Goal: Task Accomplishment & Management: Use online tool/utility

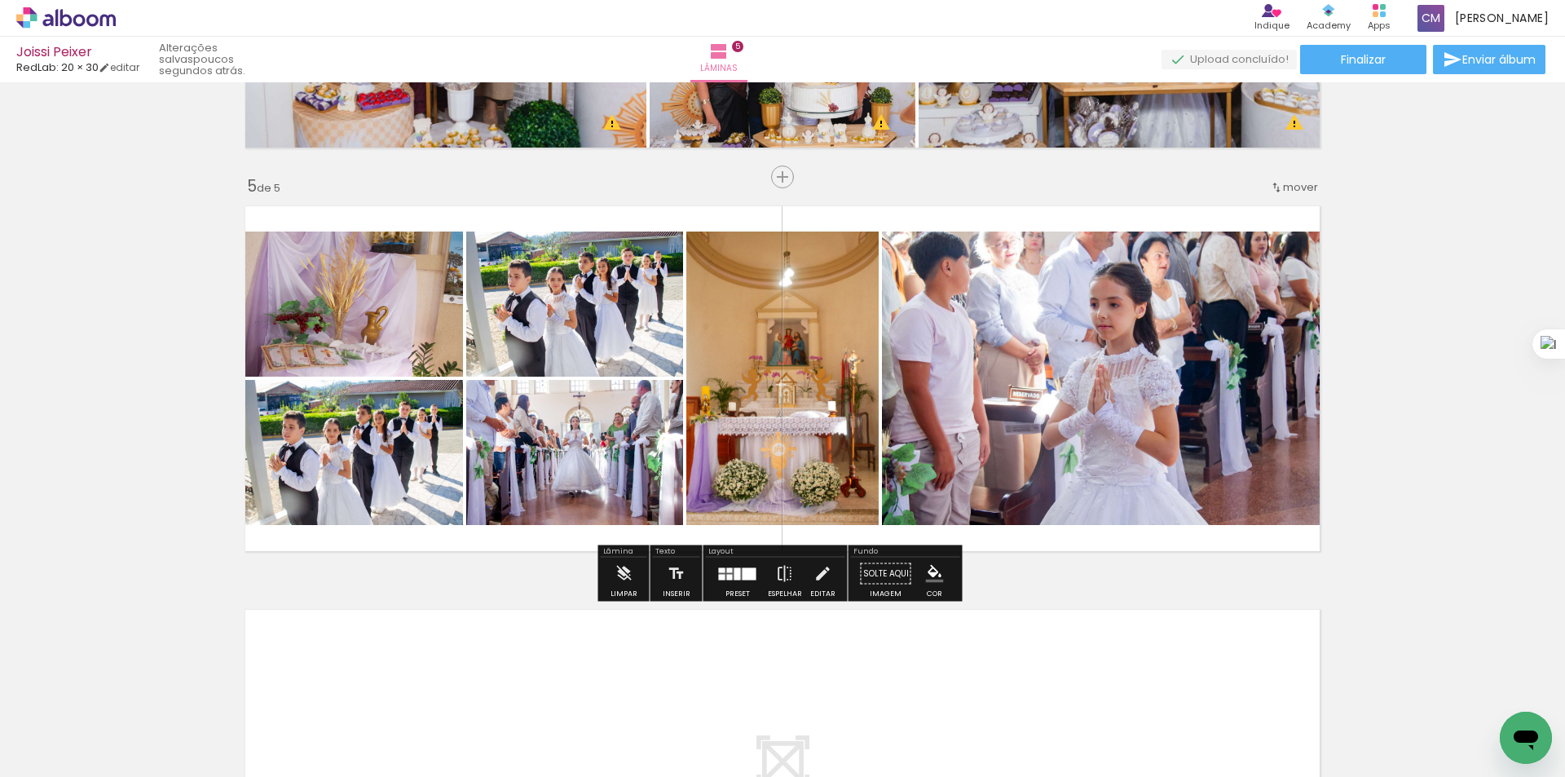
scroll to position [0, 3434]
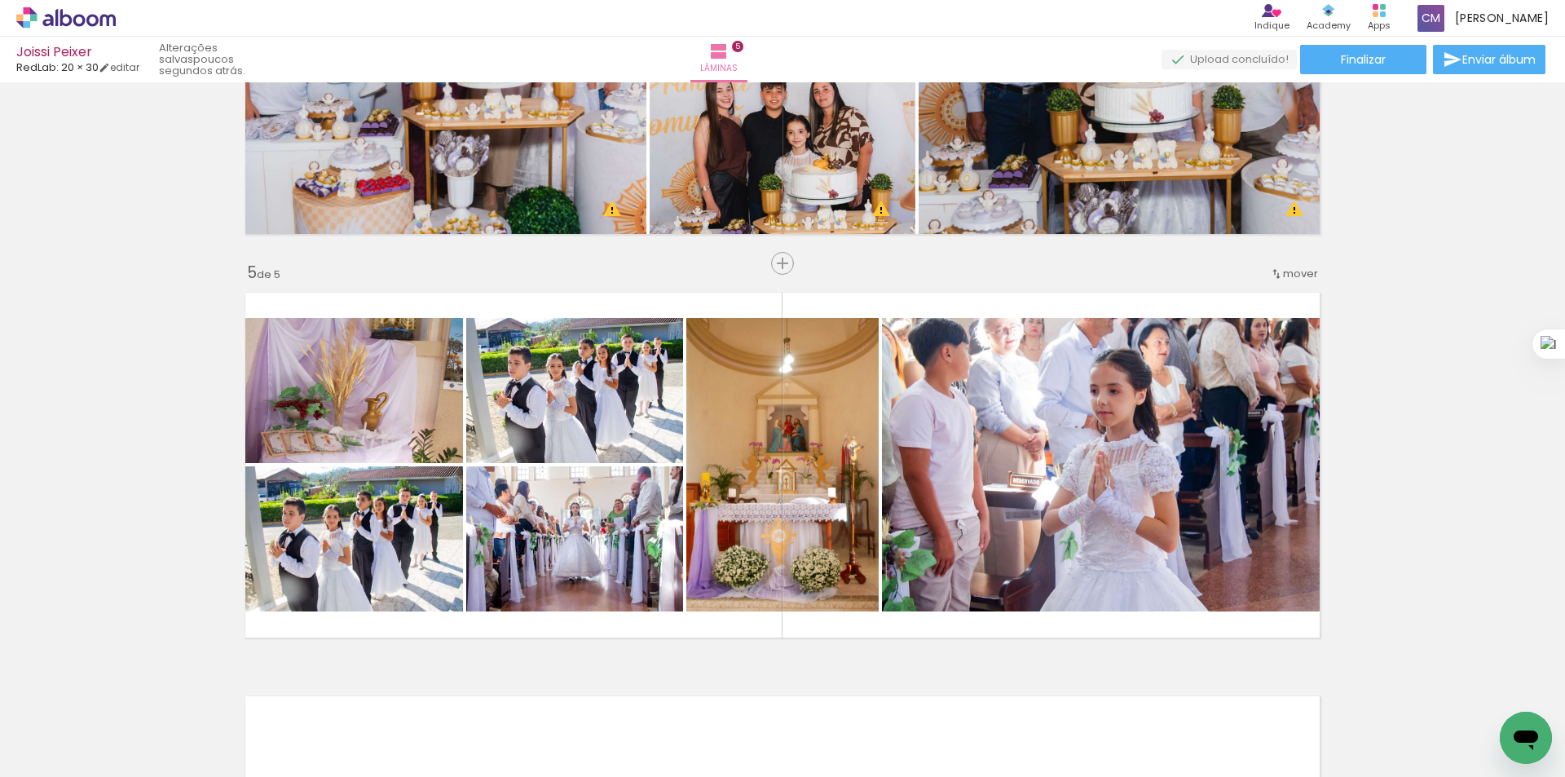
drag, startPoint x: 1375, startPoint y: 346, endPoint x: 1380, endPoint y: 276, distance: 71.1
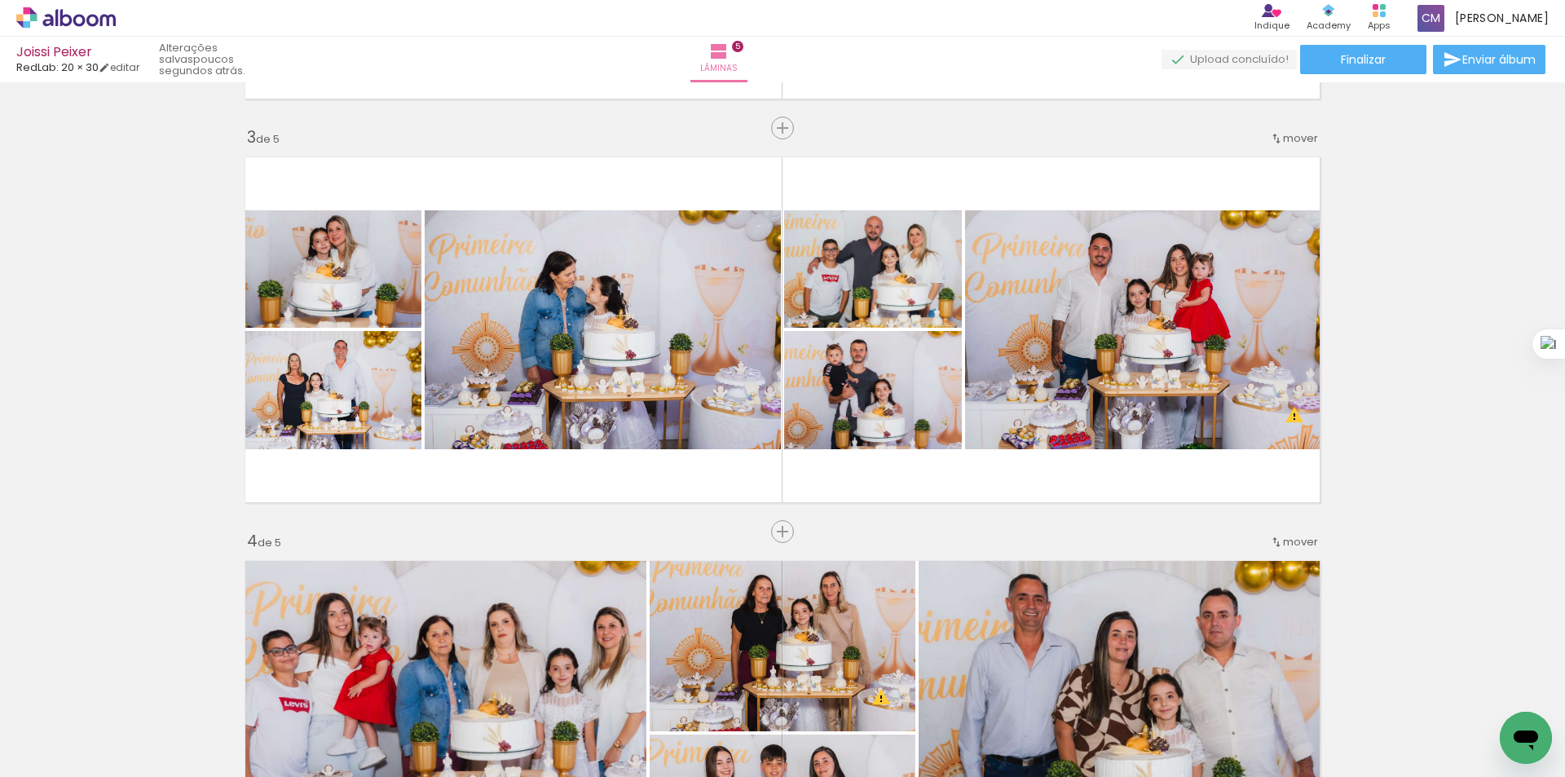
drag, startPoint x: 1392, startPoint y: 329, endPoint x: 1389, endPoint y: 199, distance: 130.5
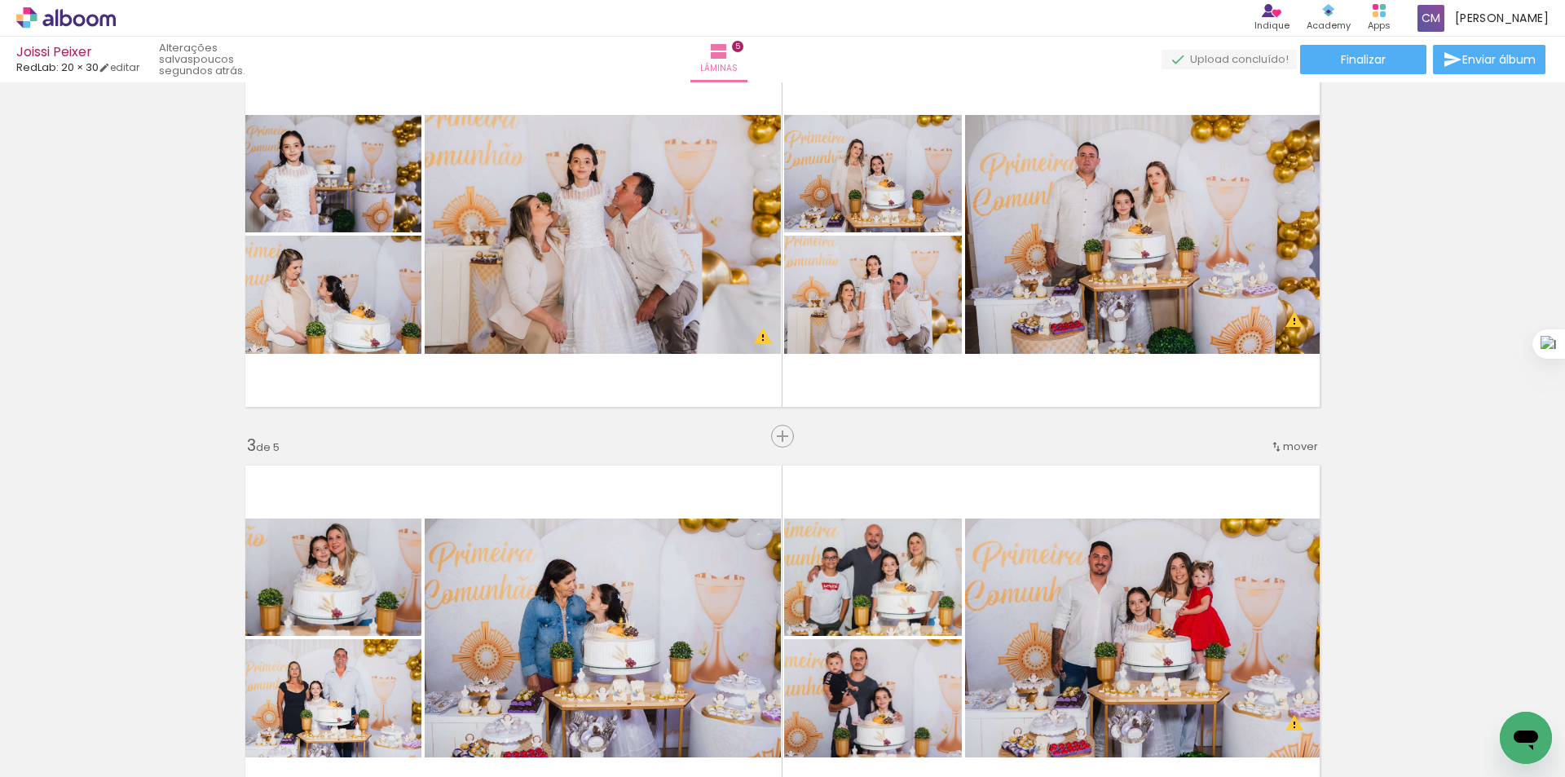
drag, startPoint x: 1403, startPoint y: 359, endPoint x: 1397, endPoint y: 289, distance: 69.5
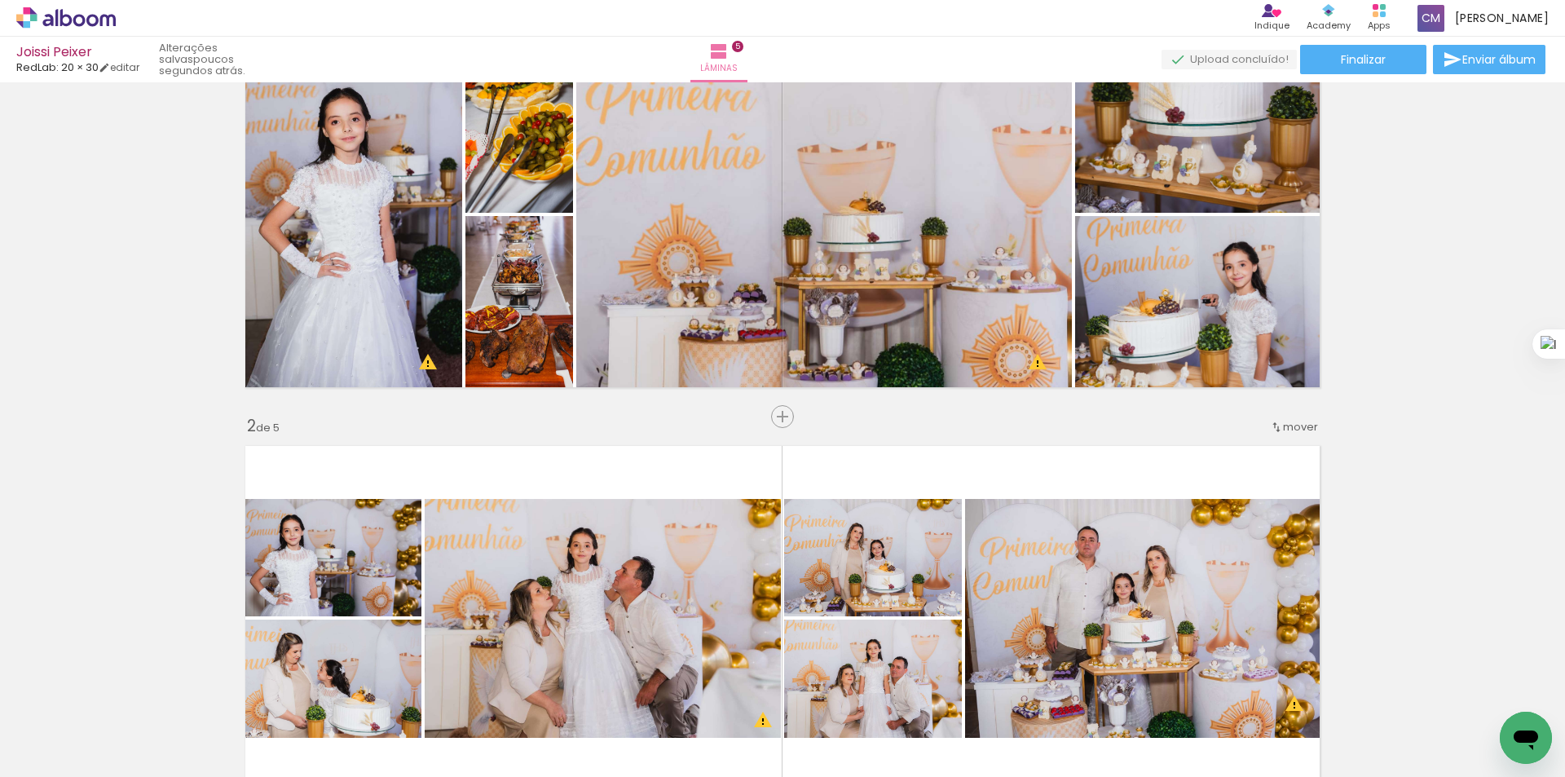
scroll to position [0, 0]
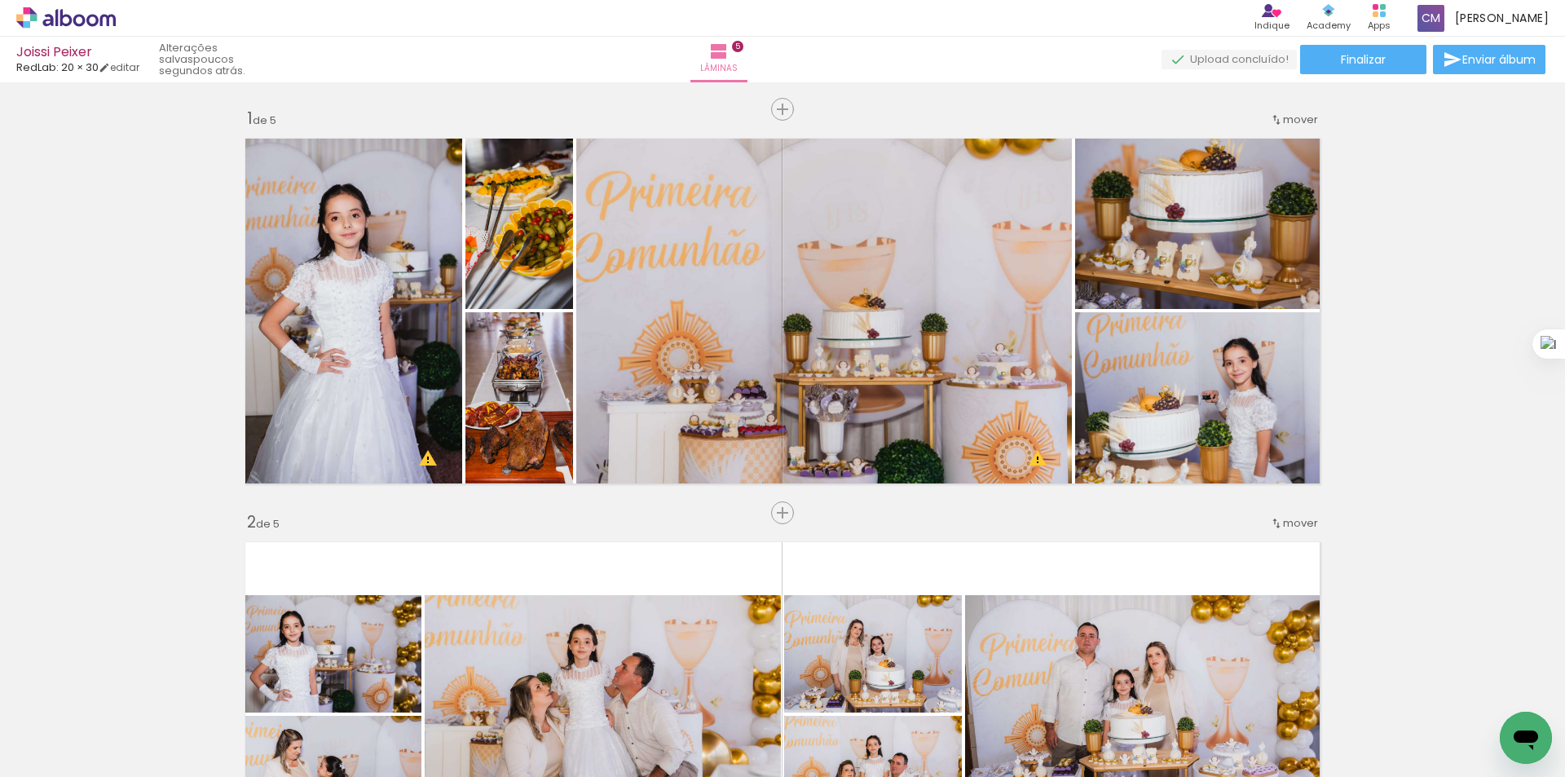
drag, startPoint x: 1401, startPoint y: 399, endPoint x: 1398, endPoint y: 287, distance: 111.7
drag, startPoint x: 1403, startPoint y: 406, endPoint x: 1403, endPoint y: 291, distance: 115.0
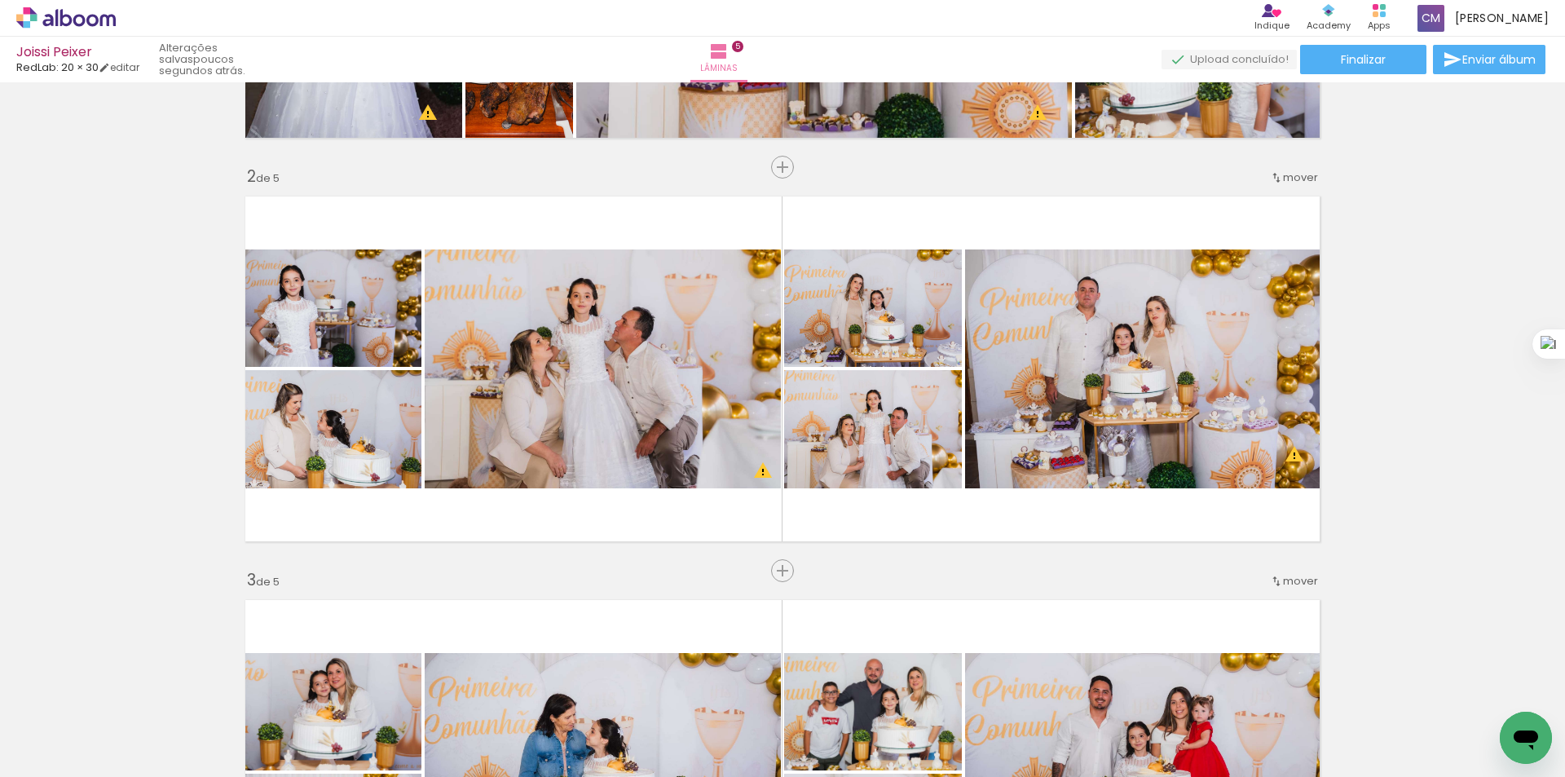
drag, startPoint x: 1403, startPoint y: 362, endPoint x: 1403, endPoint y: 411, distance: 48.9
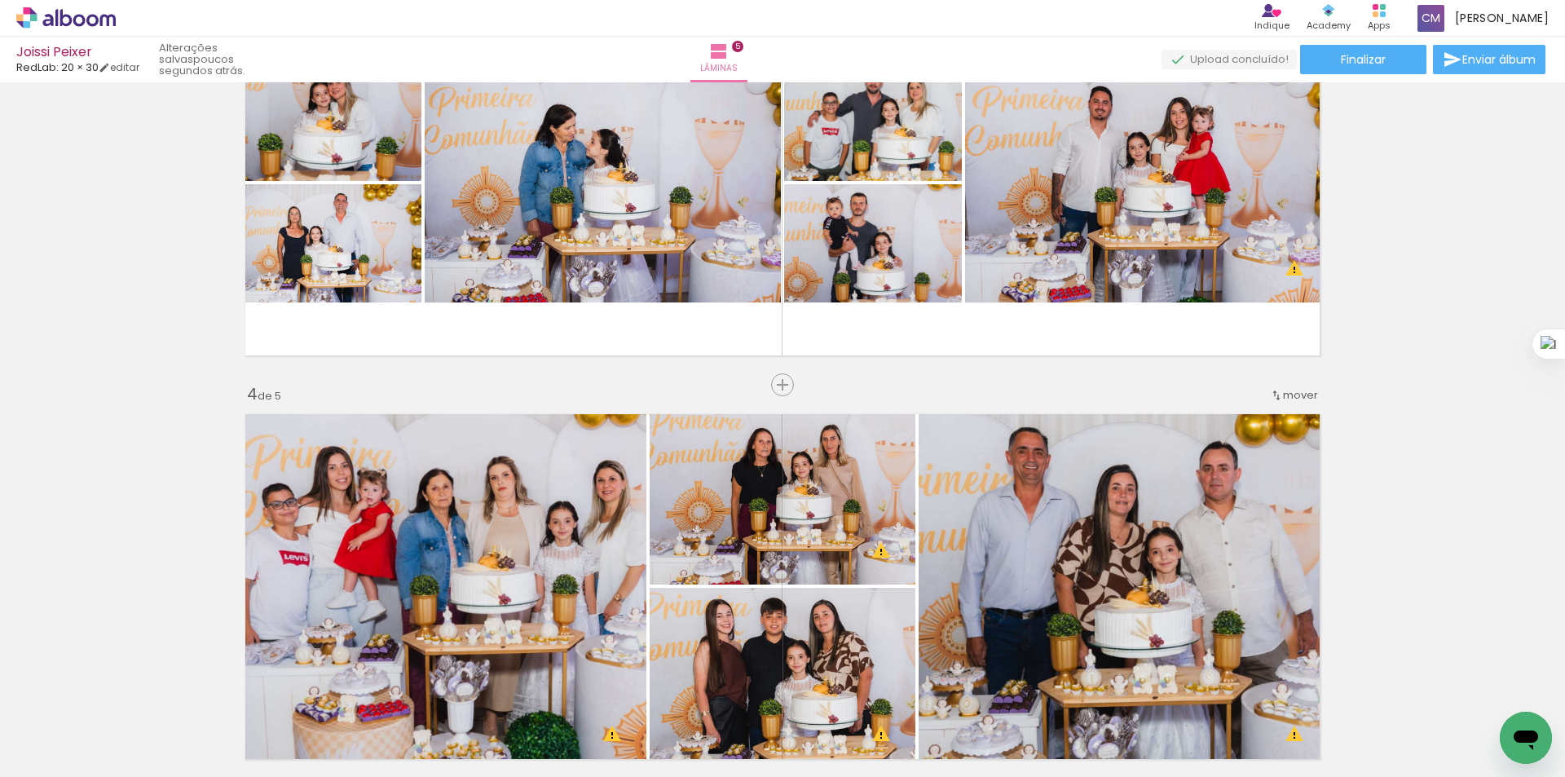
drag, startPoint x: 1405, startPoint y: 263, endPoint x: 1405, endPoint y: 376, distance: 112.5
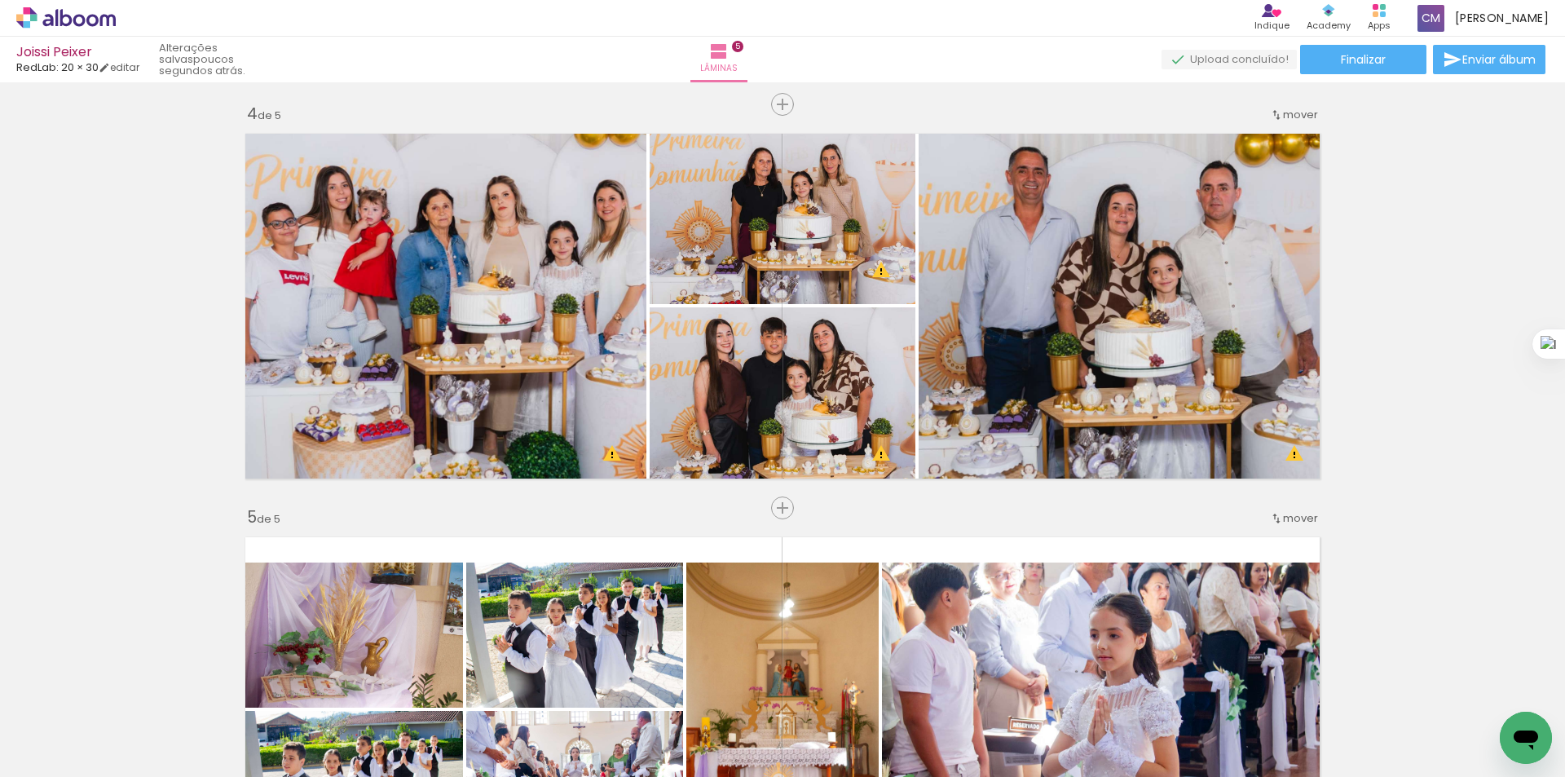
scroll to position [1497, 0]
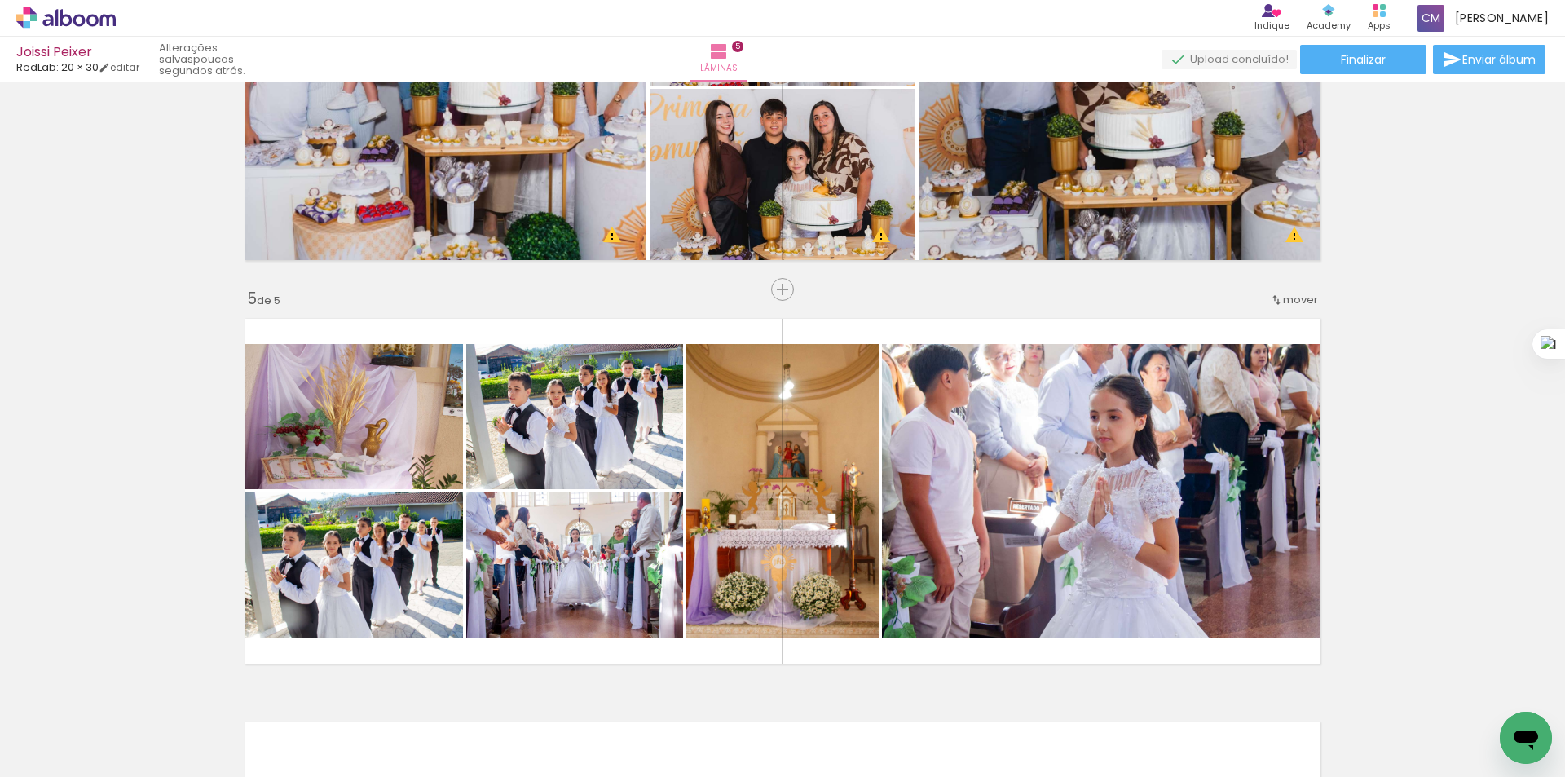
drag, startPoint x: 1410, startPoint y: 320, endPoint x: 1410, endPoint y: 434, distance: 113.3
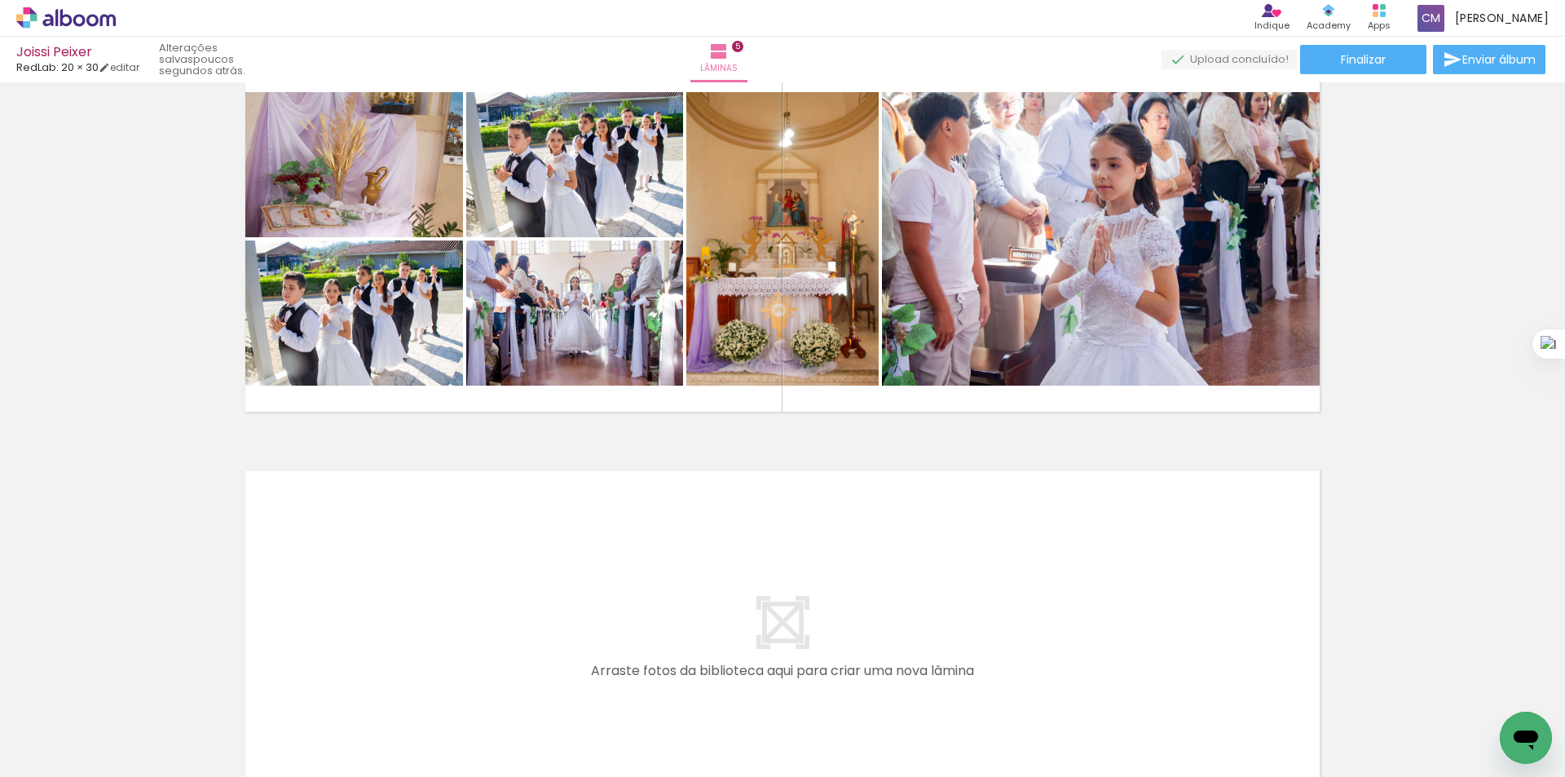
drag, startPoint x: 1410, startPoint y: 473, endPoint x: 1406, endPoint y: 502, distance: 29.5
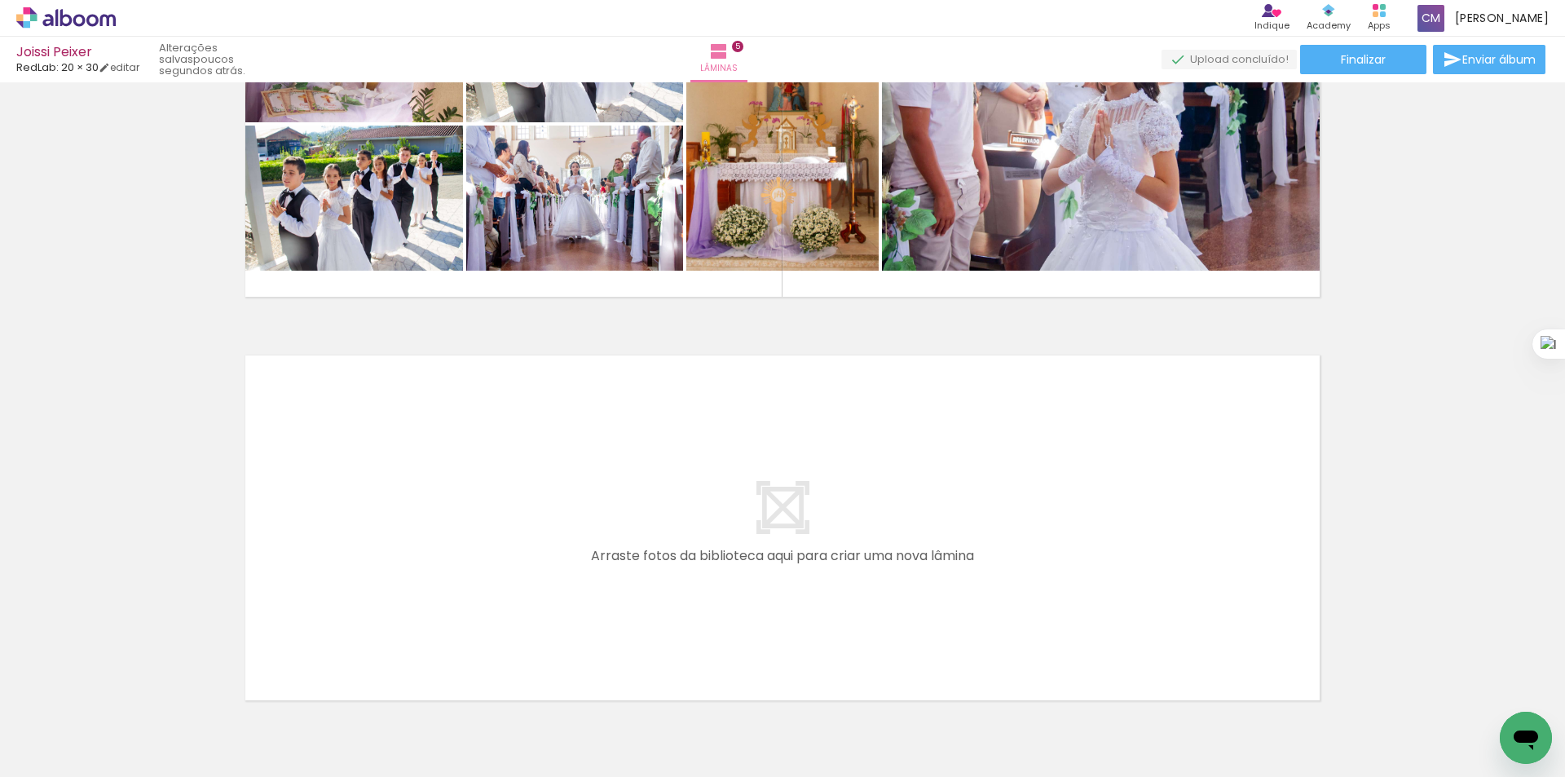
drag, startPoint x: 1405, startPoint y: 497, endPoint x: 1398, endPoint y: 569, distance: 72.1
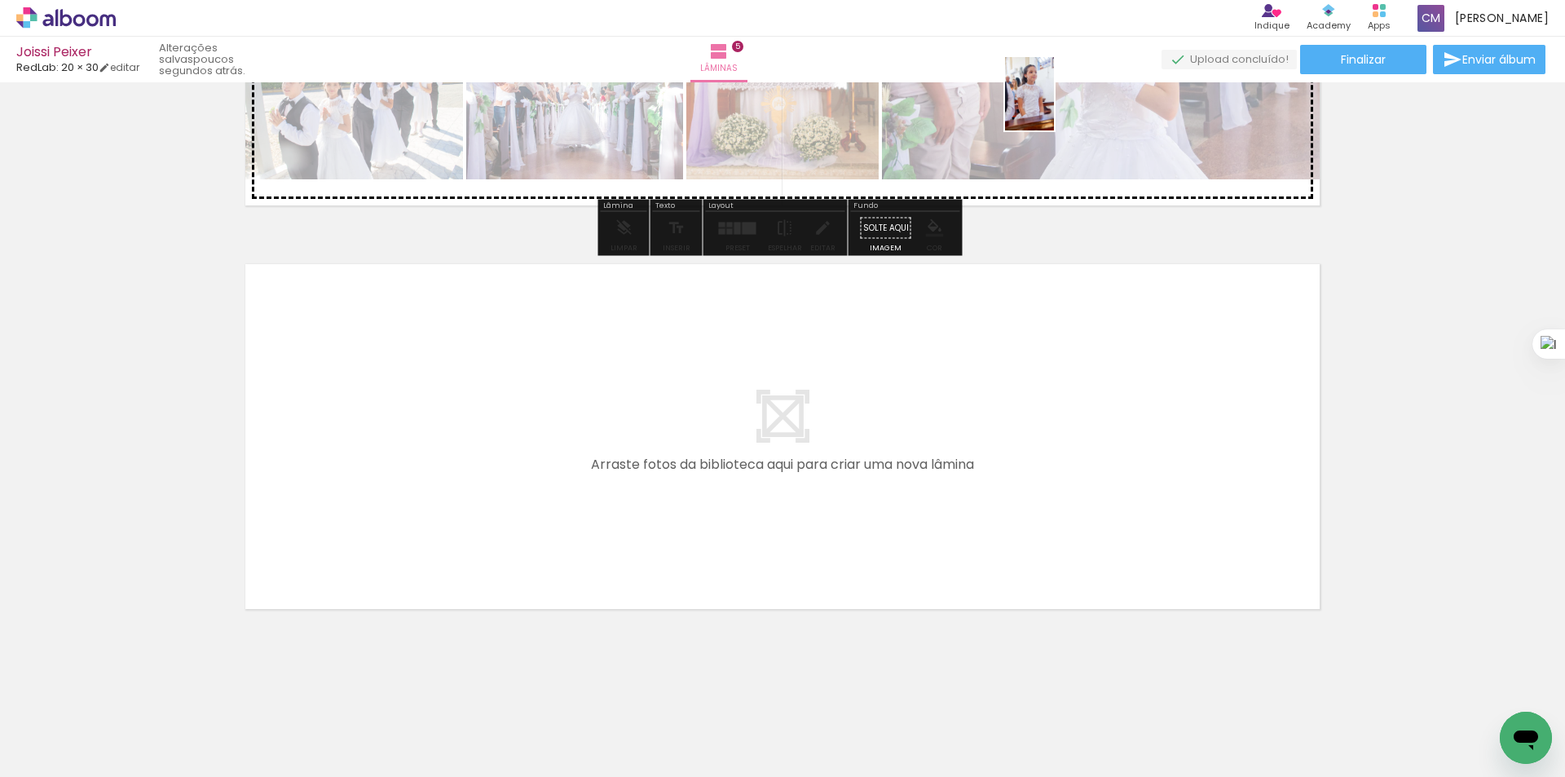
drag, startPoint x: 761, startPoint y: 729, endPoint x: 1054, endPoint y: 106, distance: 688.2
click at [1054, 106] on quentale-workspace at bounding box center [782, 388] width 1565 height 777
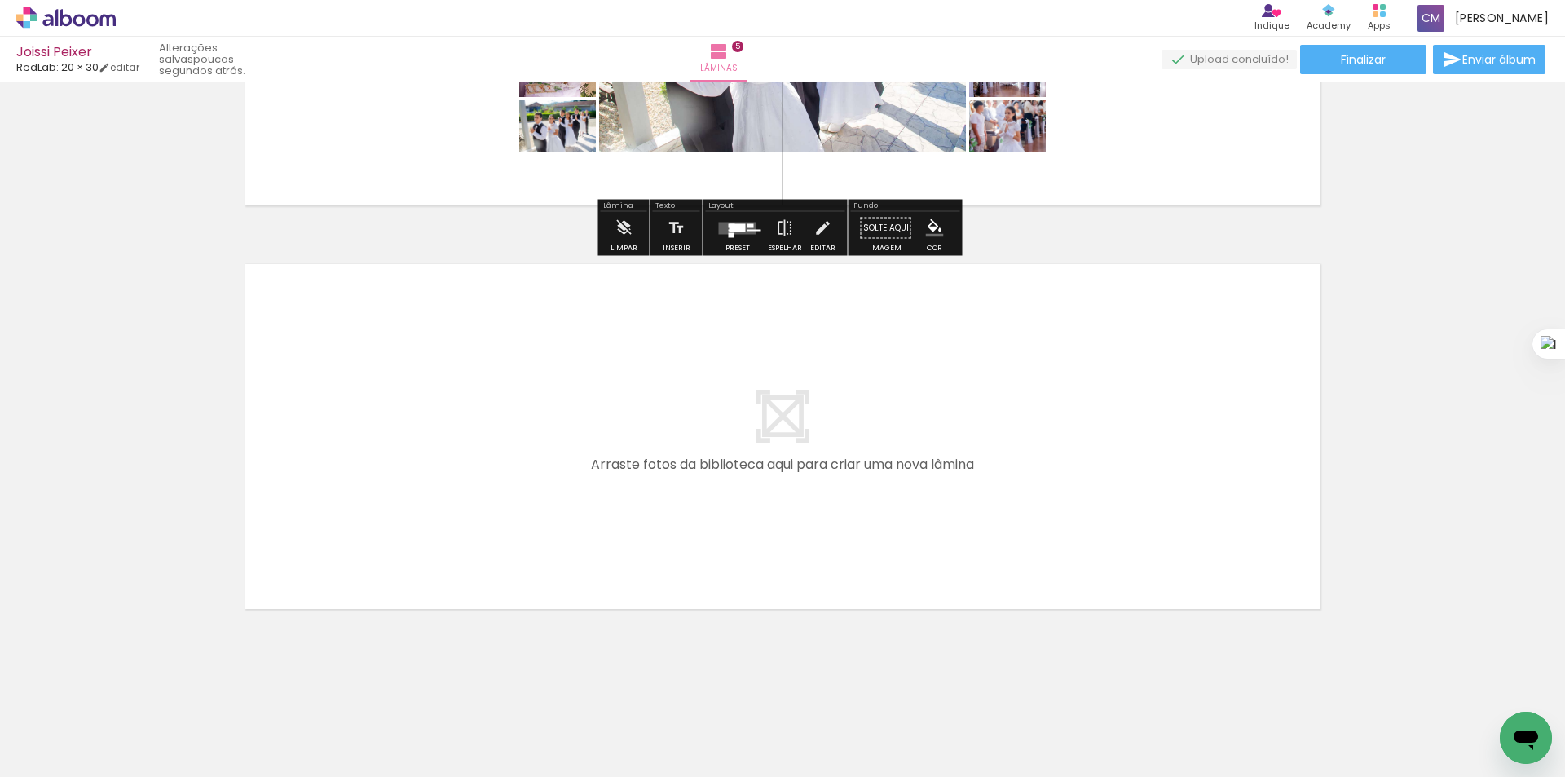
scroll to position [1675, 0]
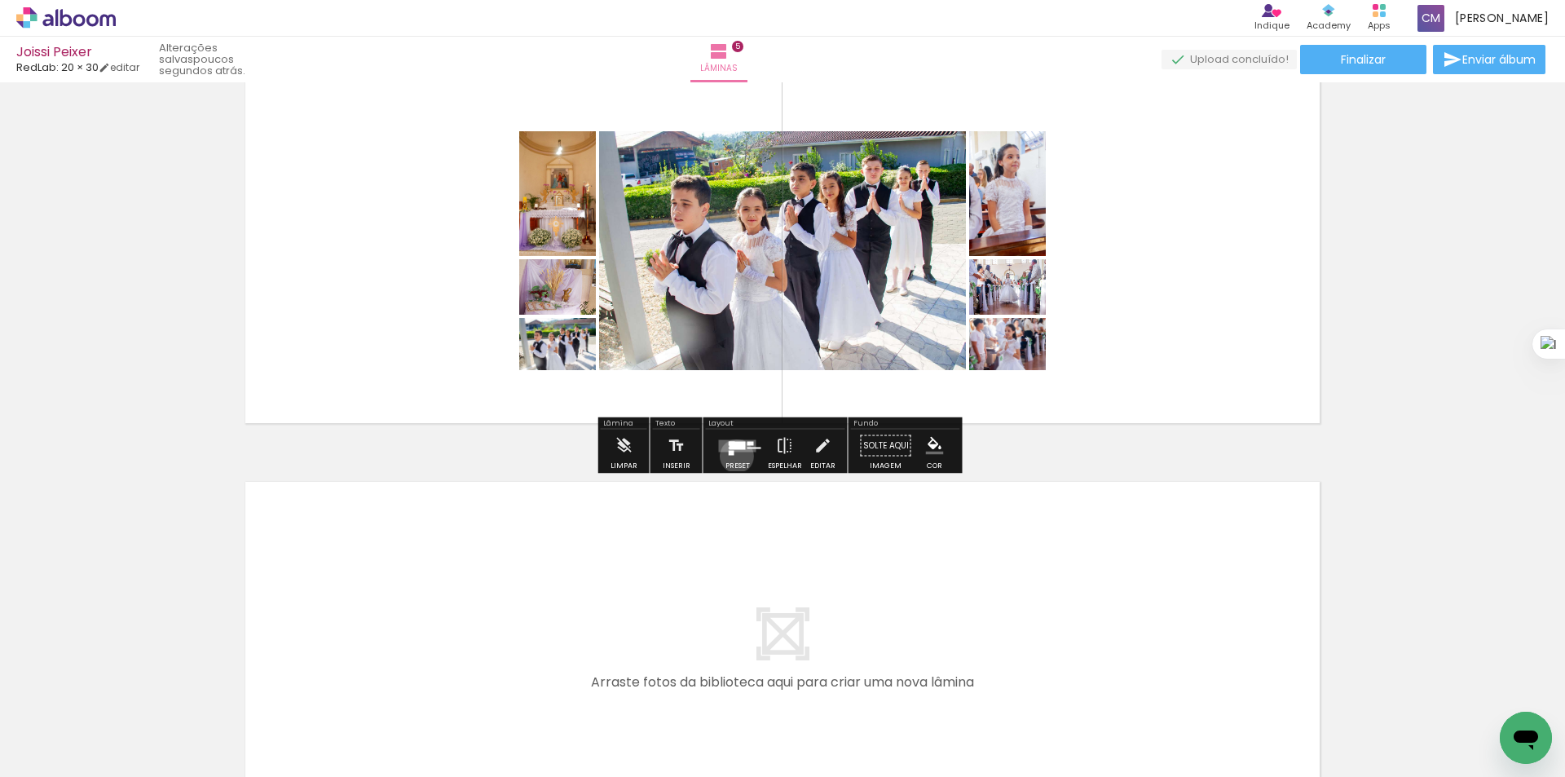
click at [731, 456] on div at bounding box center [738, 446] width 44 height 33
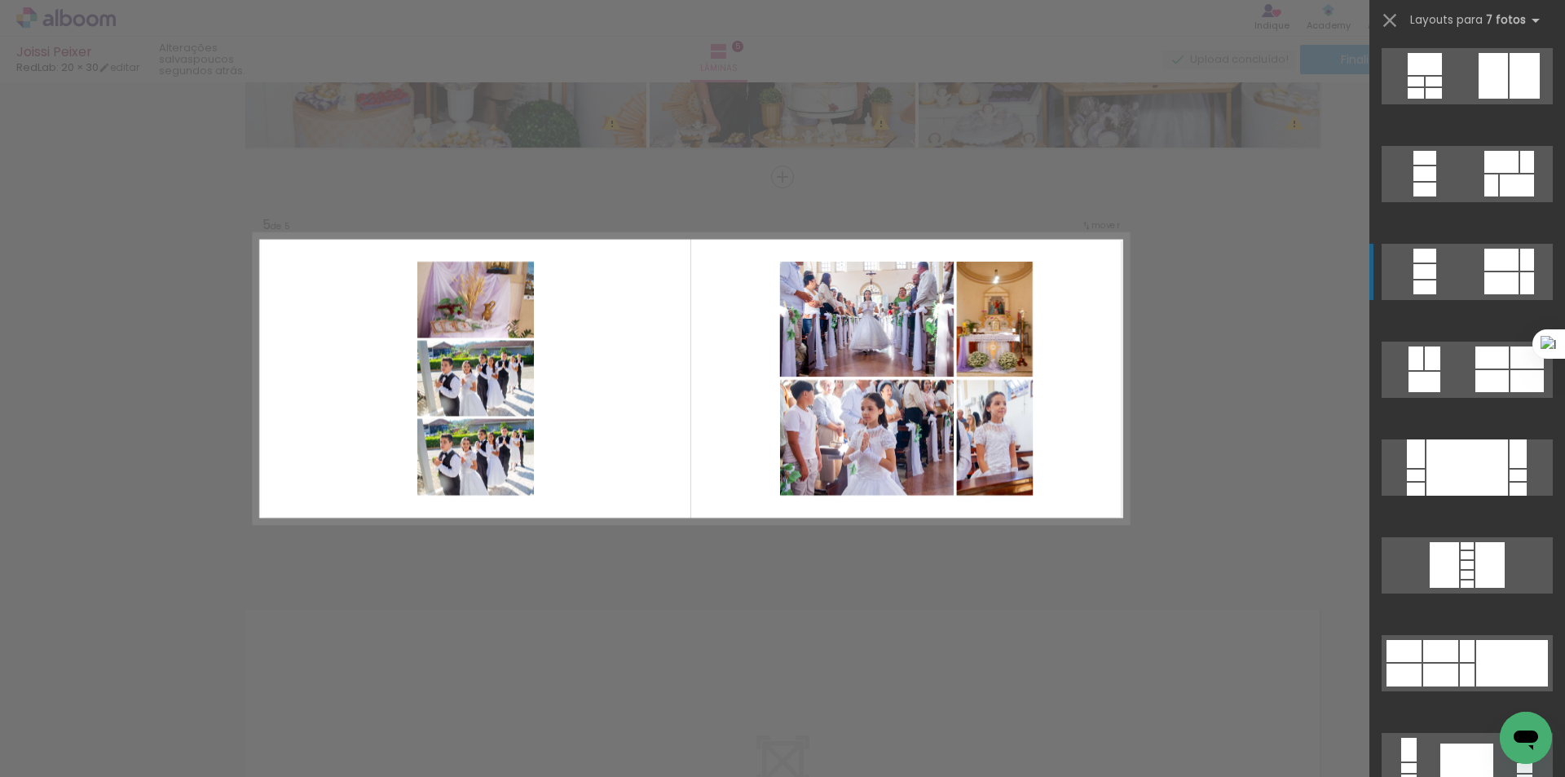
scroll to position [217, 0]
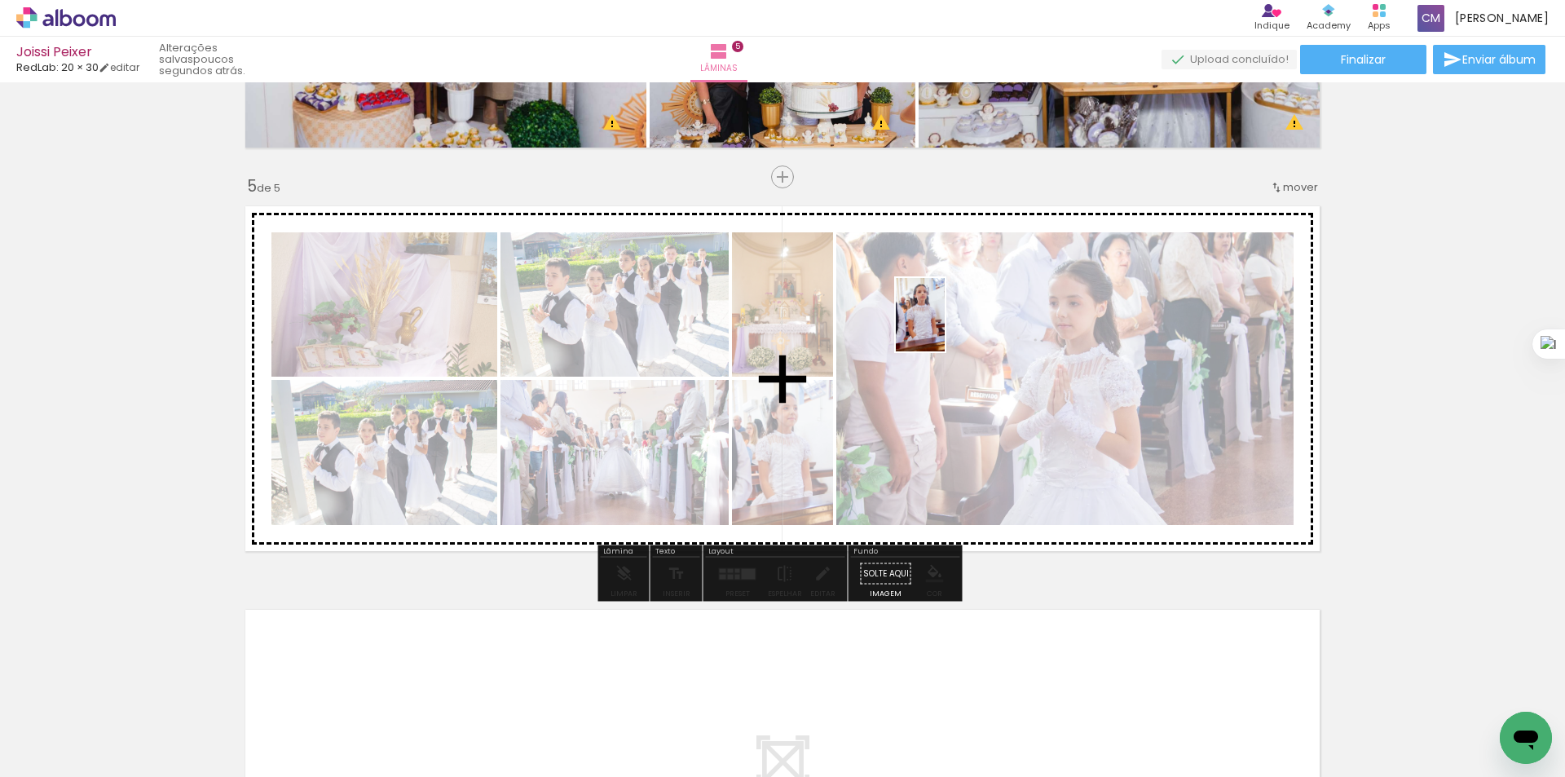
drag, startPoint x: 658, startPoint y: 744, endPoint x: 945, endPoint y: 327, distance: 505.9
click at [945, 327] on quentale-workspace at bounding box center [782, 388] width 1565 height 777
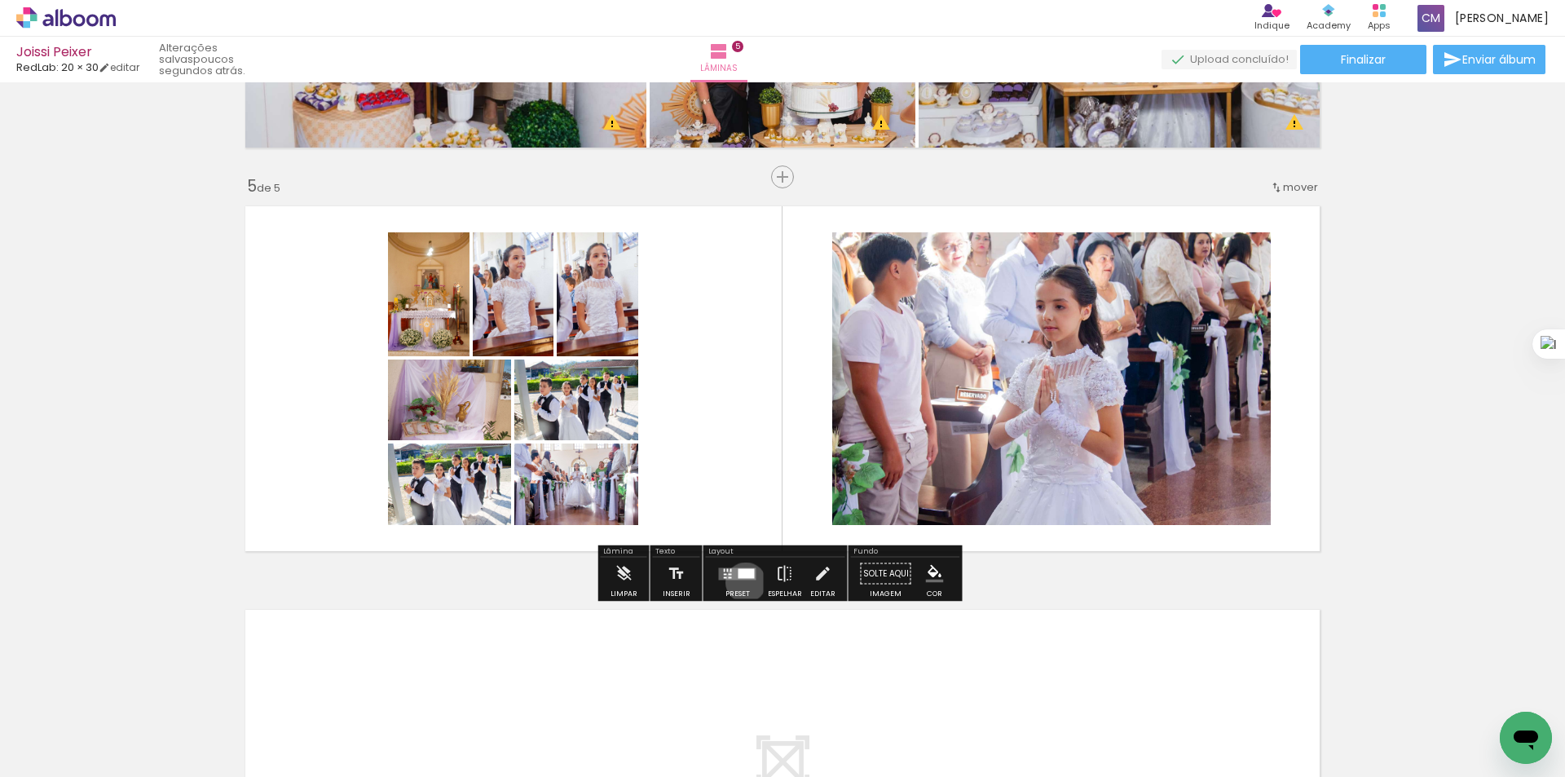
click at [740, 582] on div at bounding box center [738, 574] width 44 height 33
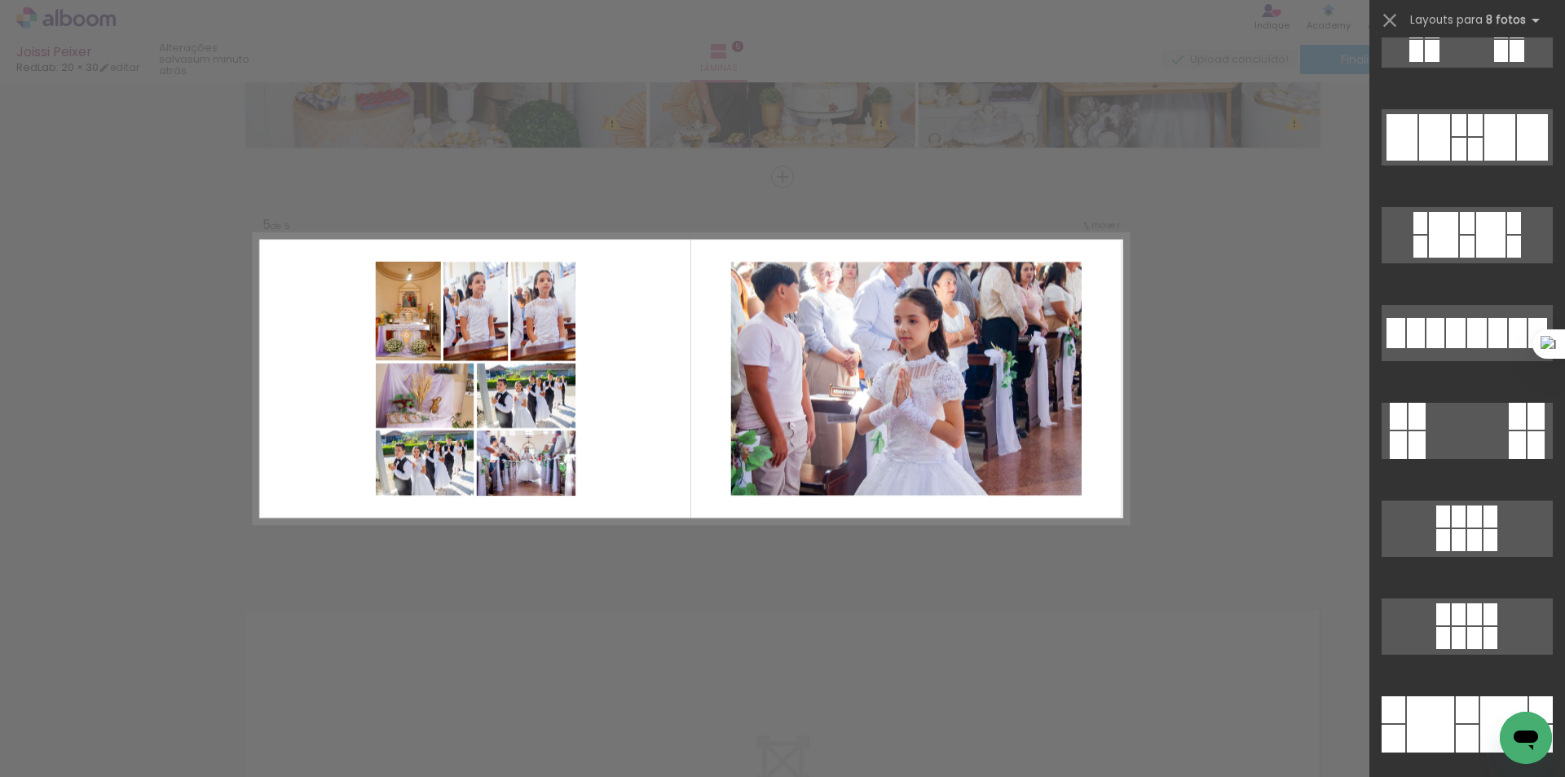
scroll to position [7230, 0]
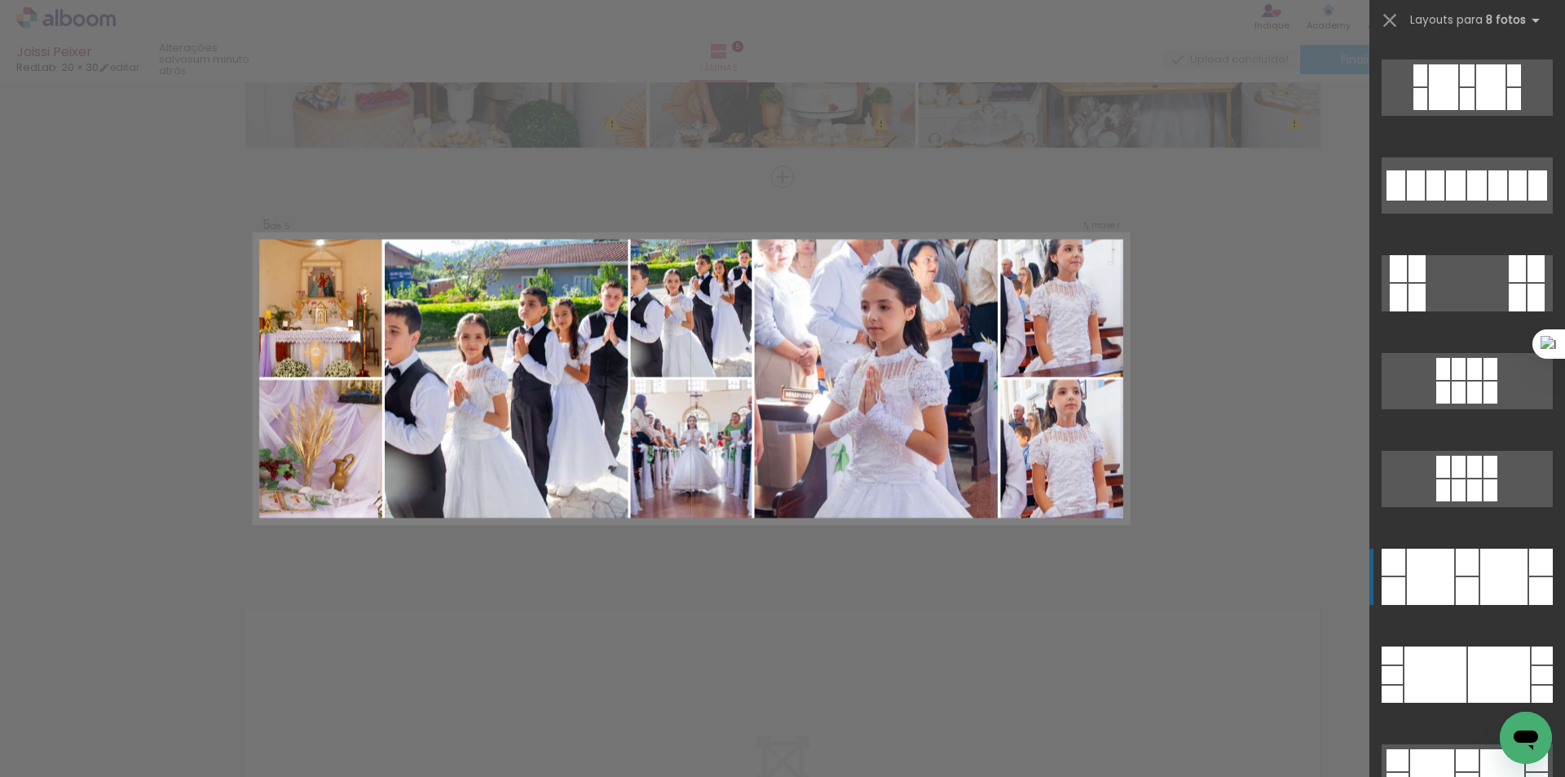
click at [1528, 282] on div at bounding box center [1536, 268] width 17 height 27
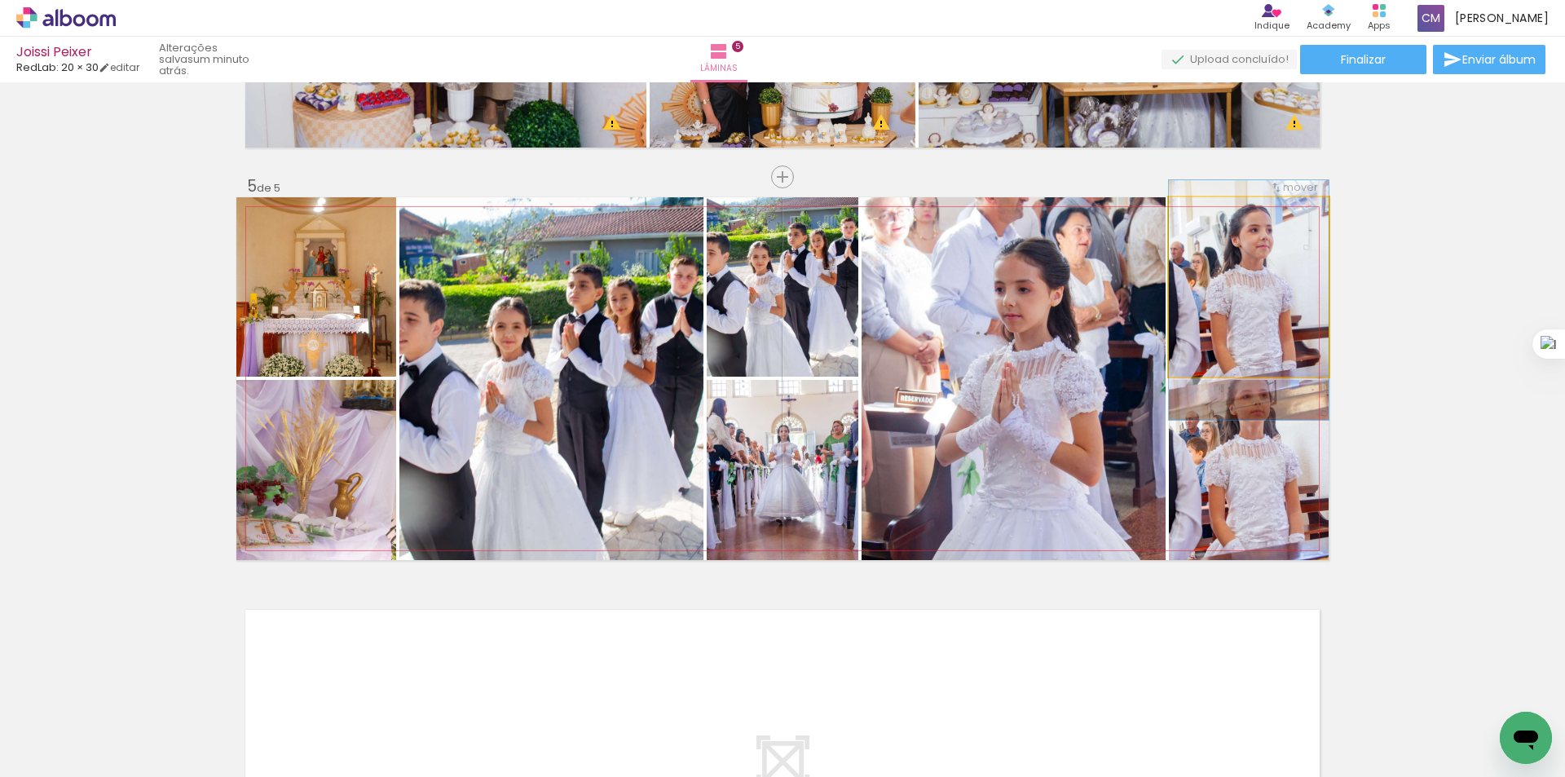
drag, startPoint x: 1237, startPoint y: 293, endPoint x: 1232, endPoint y: 306, distance: 13.2
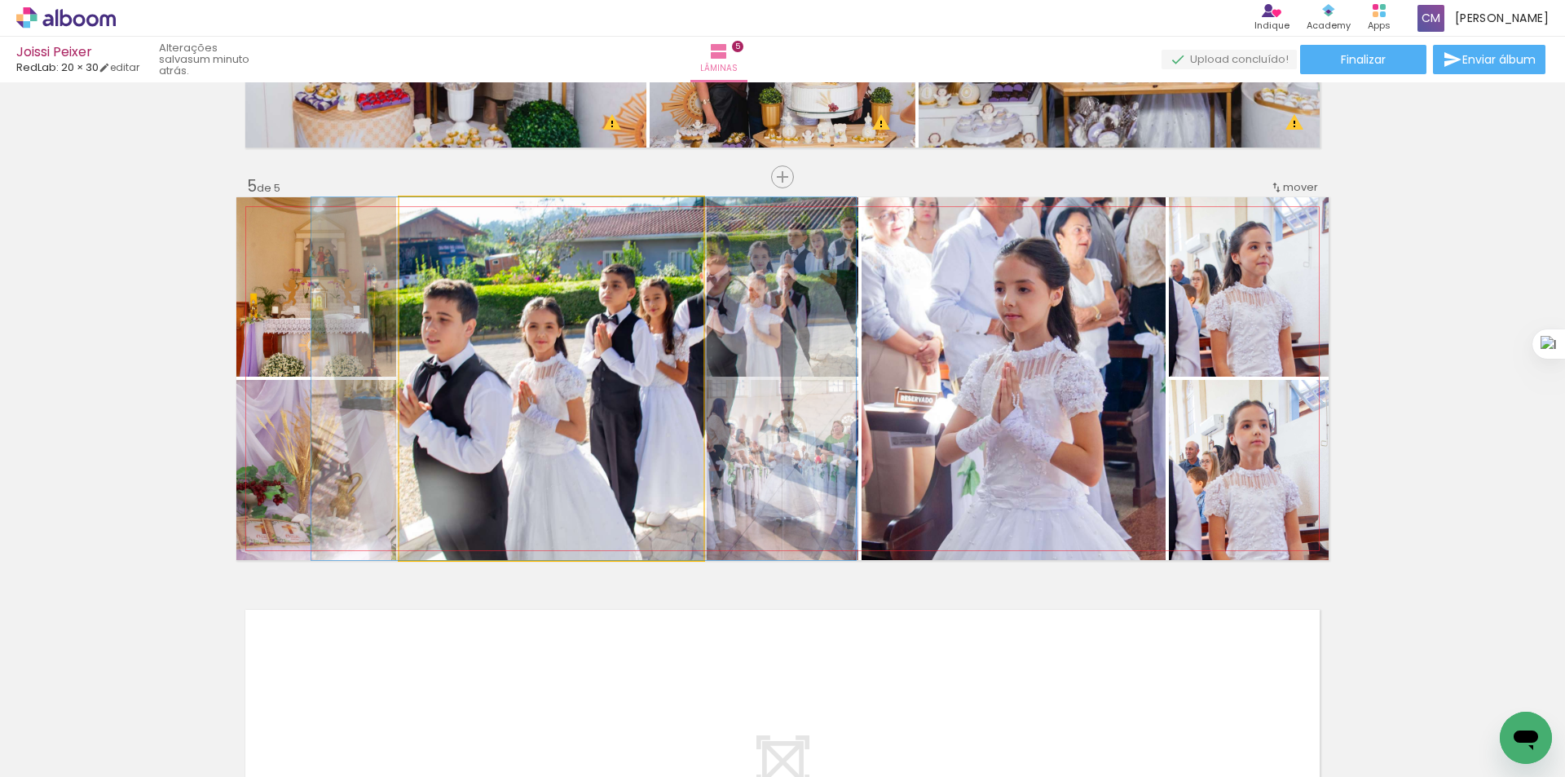
drag, startPoint x: 594, startPoint y: 351, endPoint x: 627, endPoint y: 348, distance: 32.8
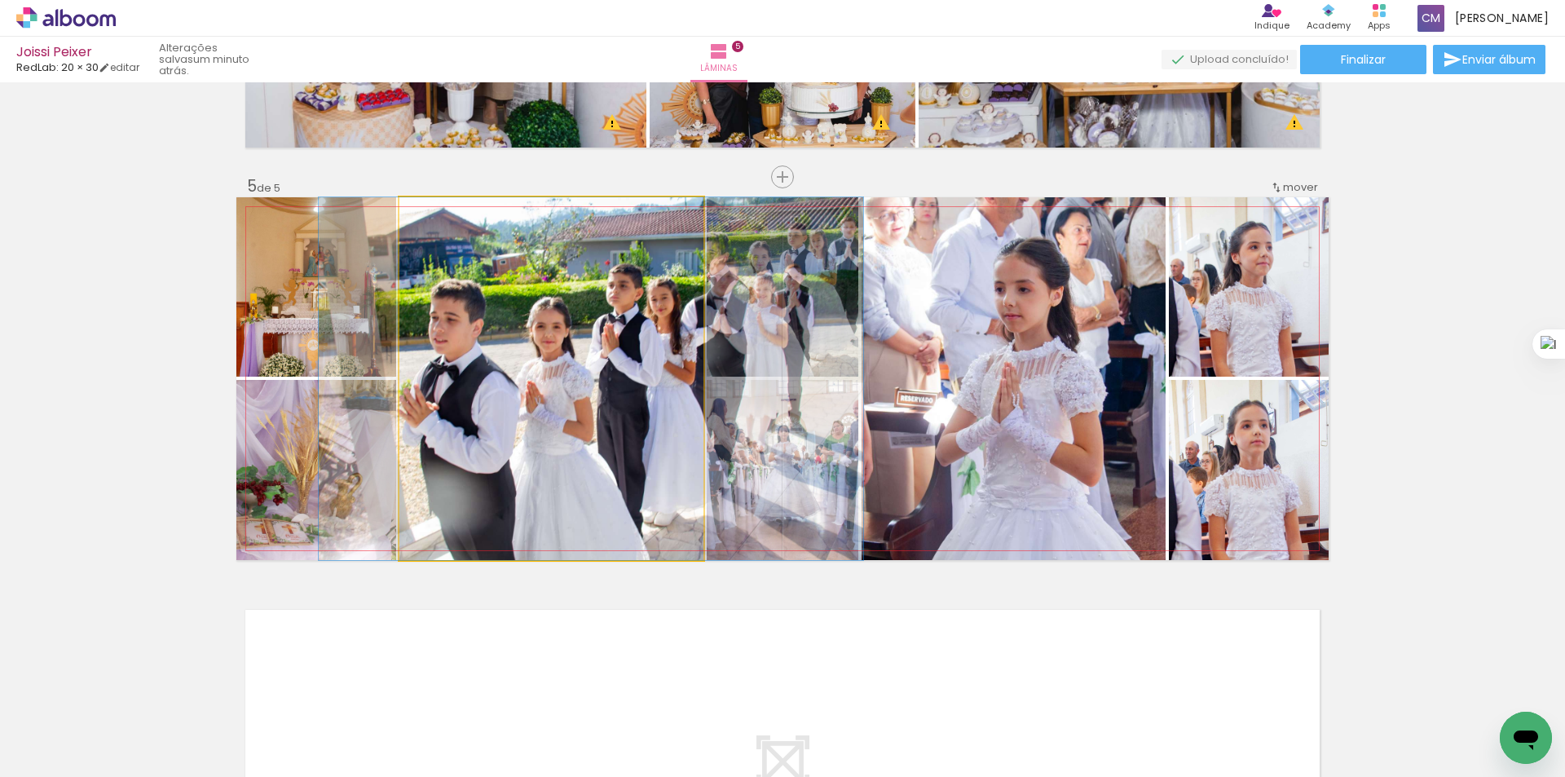
drag, startPoint x: 609, startPoint y: 386, endPoint x: 616, endPoint y: 373, distance: 15.0
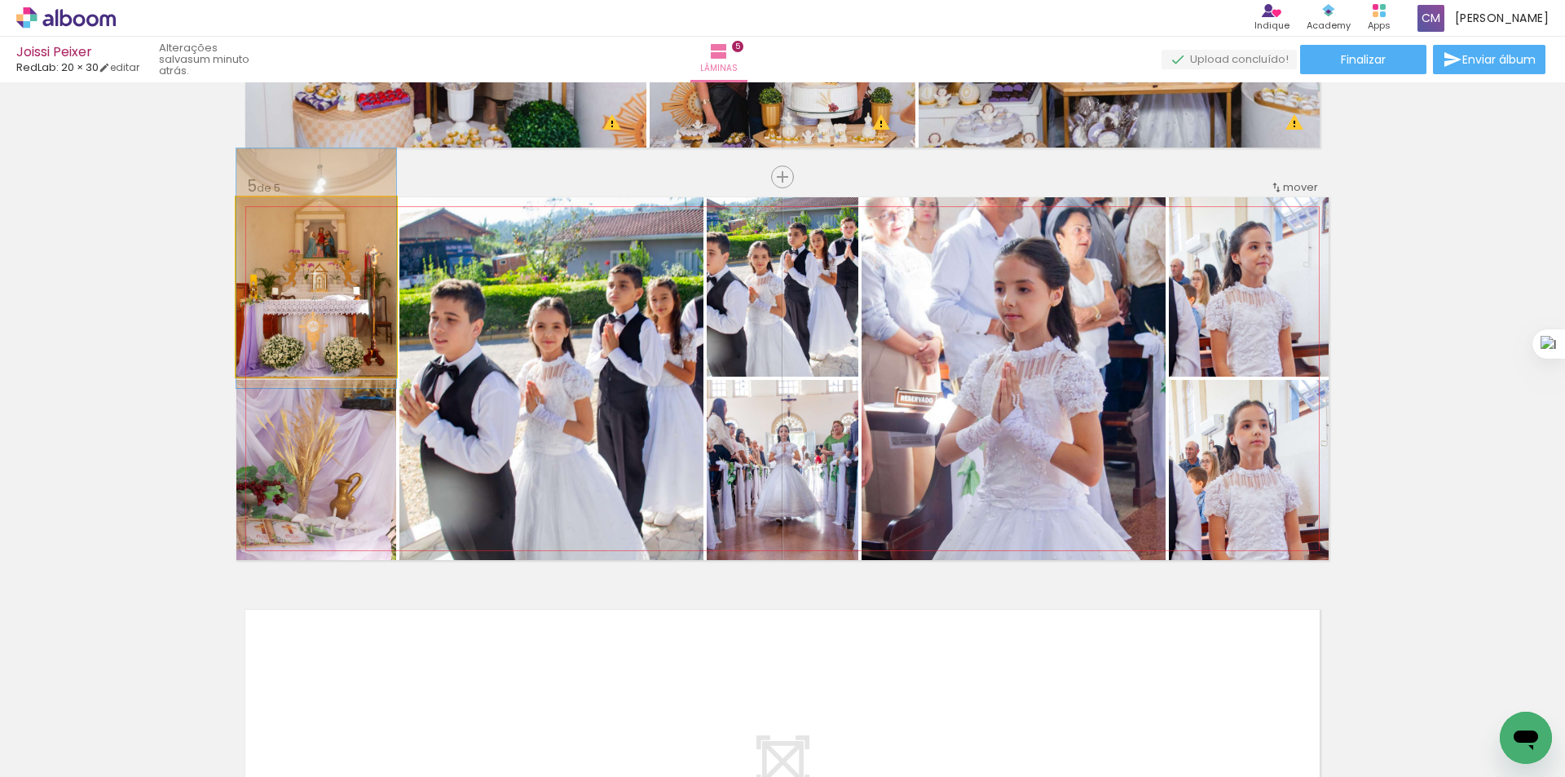
drag, startPoint x: 311, startPoint y: 299, endPoint x: 311, endPoint y: 280, distance: 18.8
drag, startPoint x: 352, startPoint y: 336, endPoint x: 356, endPoint y: 328, distance: 9.1
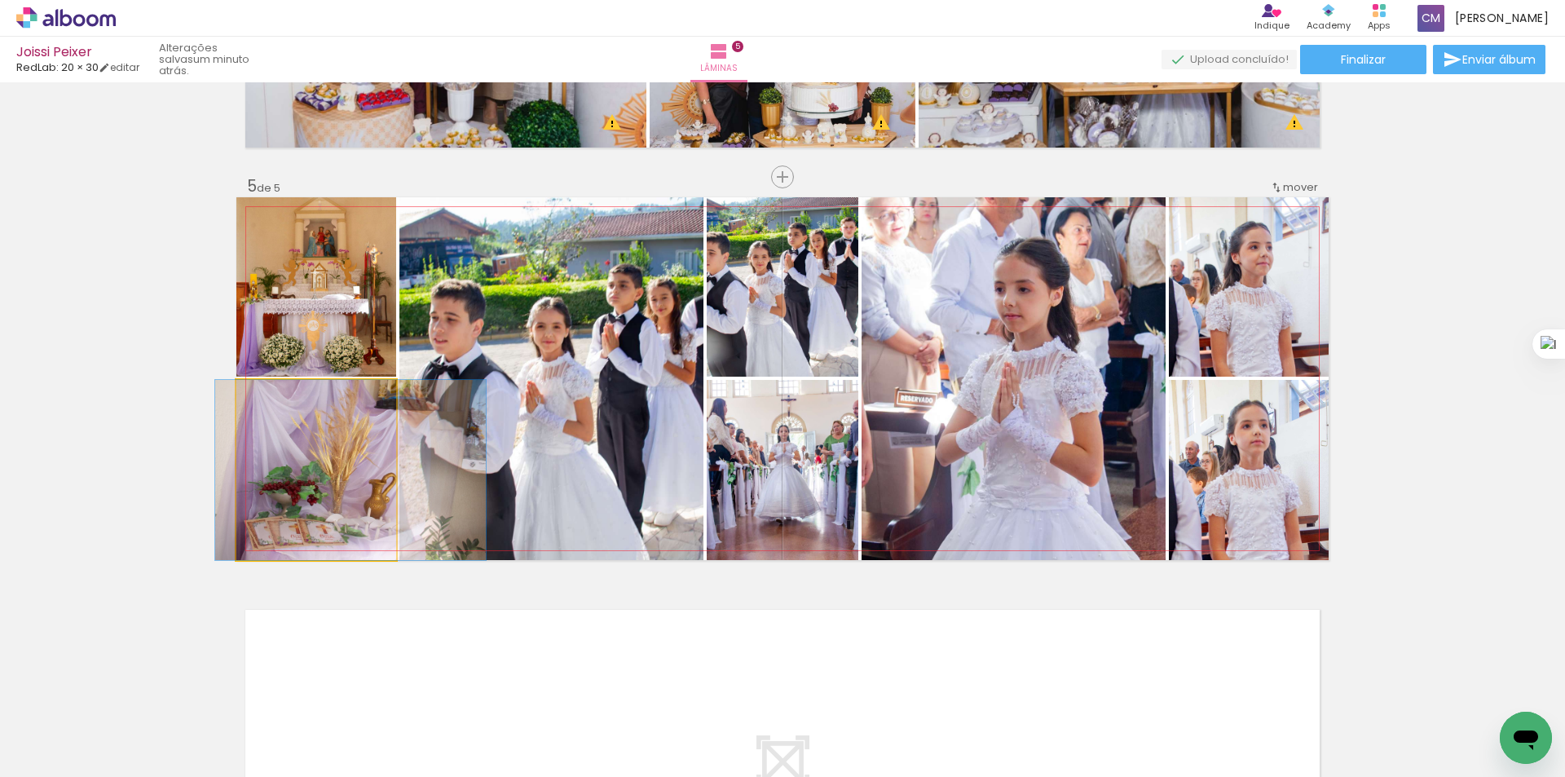
drag, startPoint x: 338, startPoint y: 507, endPoint x: 373, endPoint y: 487, distance: 39.8
drag, startPoint x: 355, startPoint y: 509, endPoint x: 355, endPoint y: 486, distance: 22.8
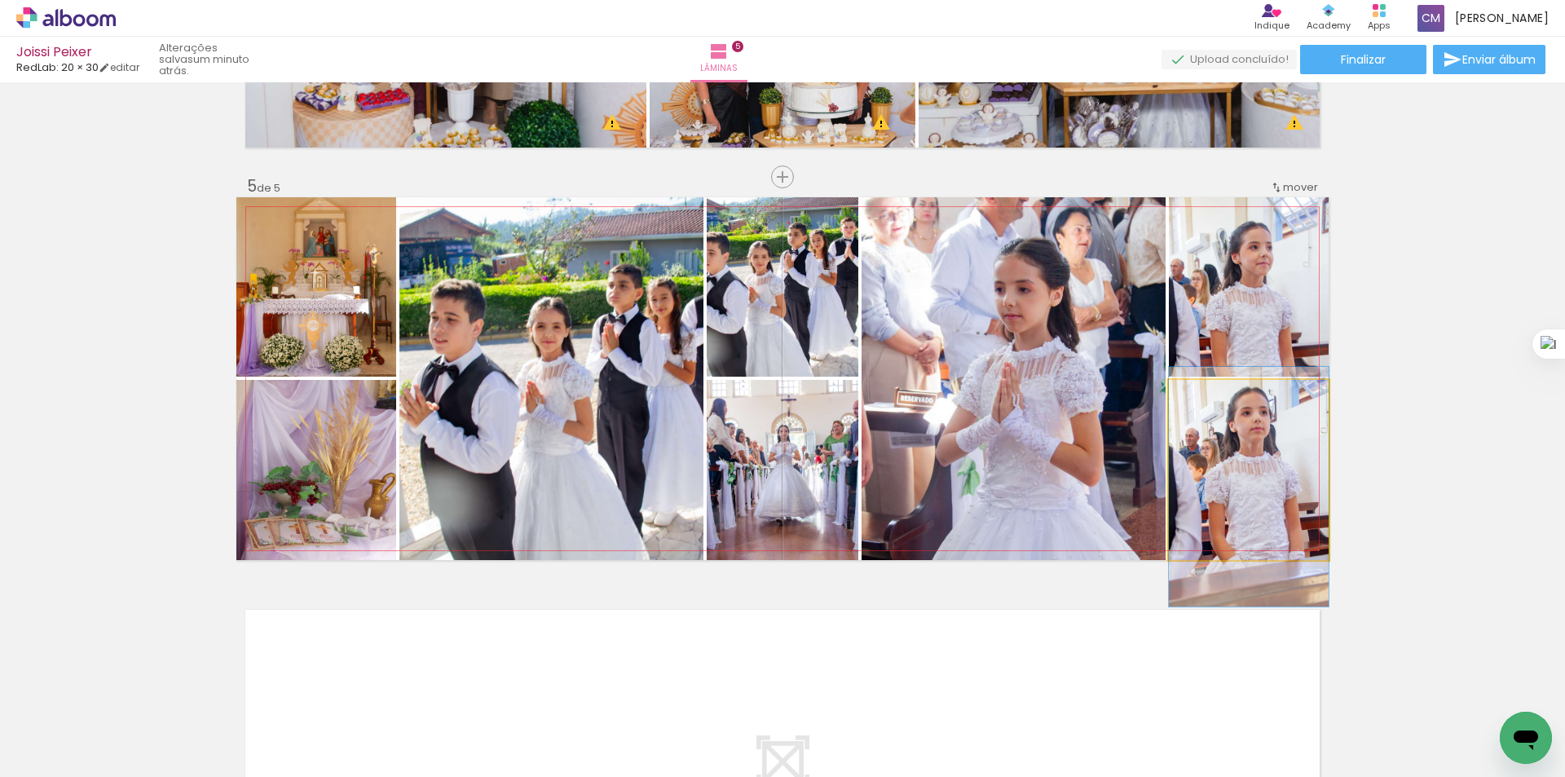
drag, startPoint x: 1255, startPoint y: 474, endPoint x: 1253, endPoint y: 461, distance: 13.3
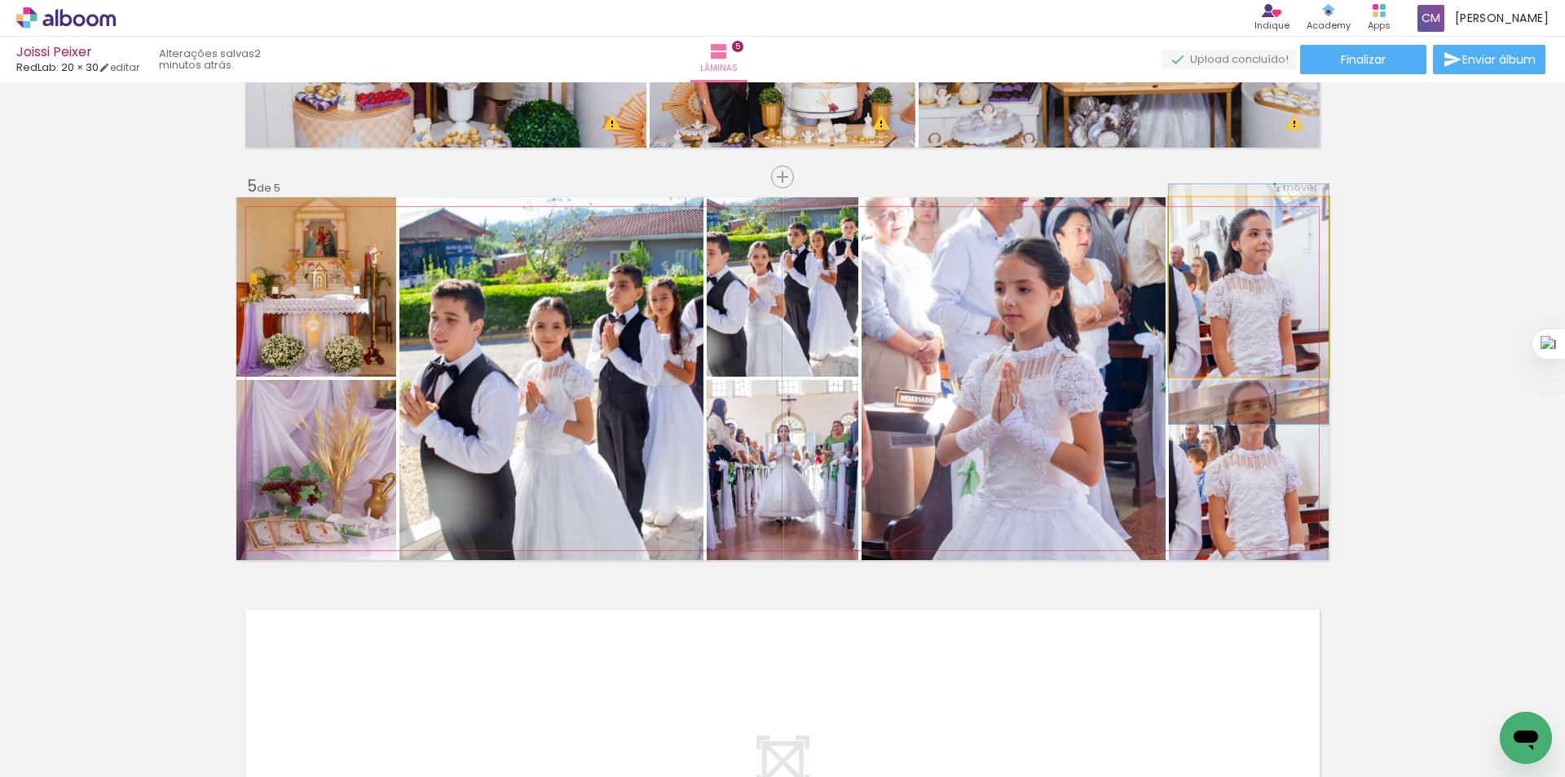
drag, startPoint x: 1249, startPoint y: 308, endPoint x: 1249, endPoint y: 295, distance: 13.0
click at [1279, 259] on quentale-photo at bounding box center [1249, 286] width 160 height 179
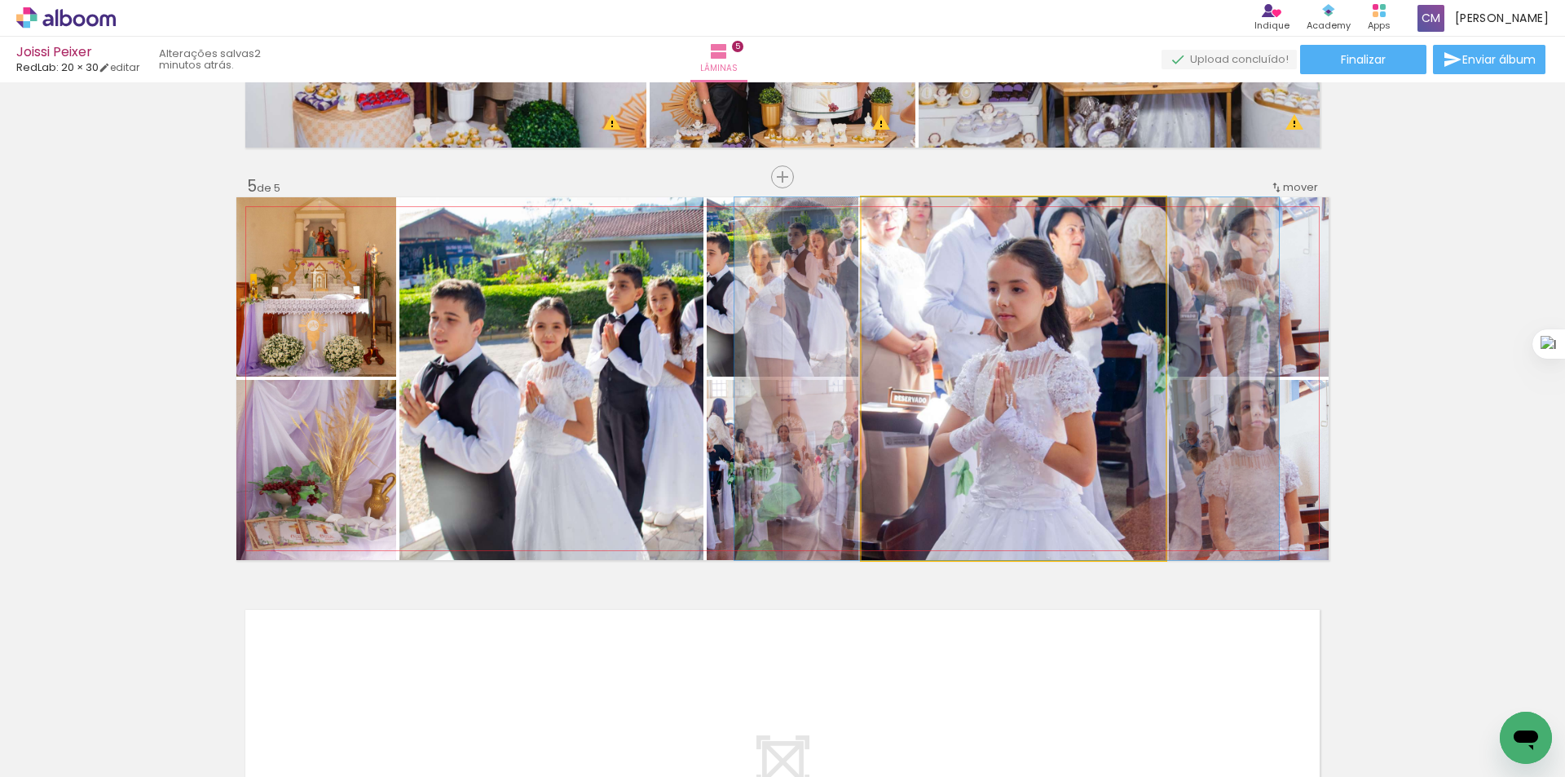
drag, startPoint x: 991, startPoint y: 399, endPoint x: 985, endPoint y: 341, distance: 58.2
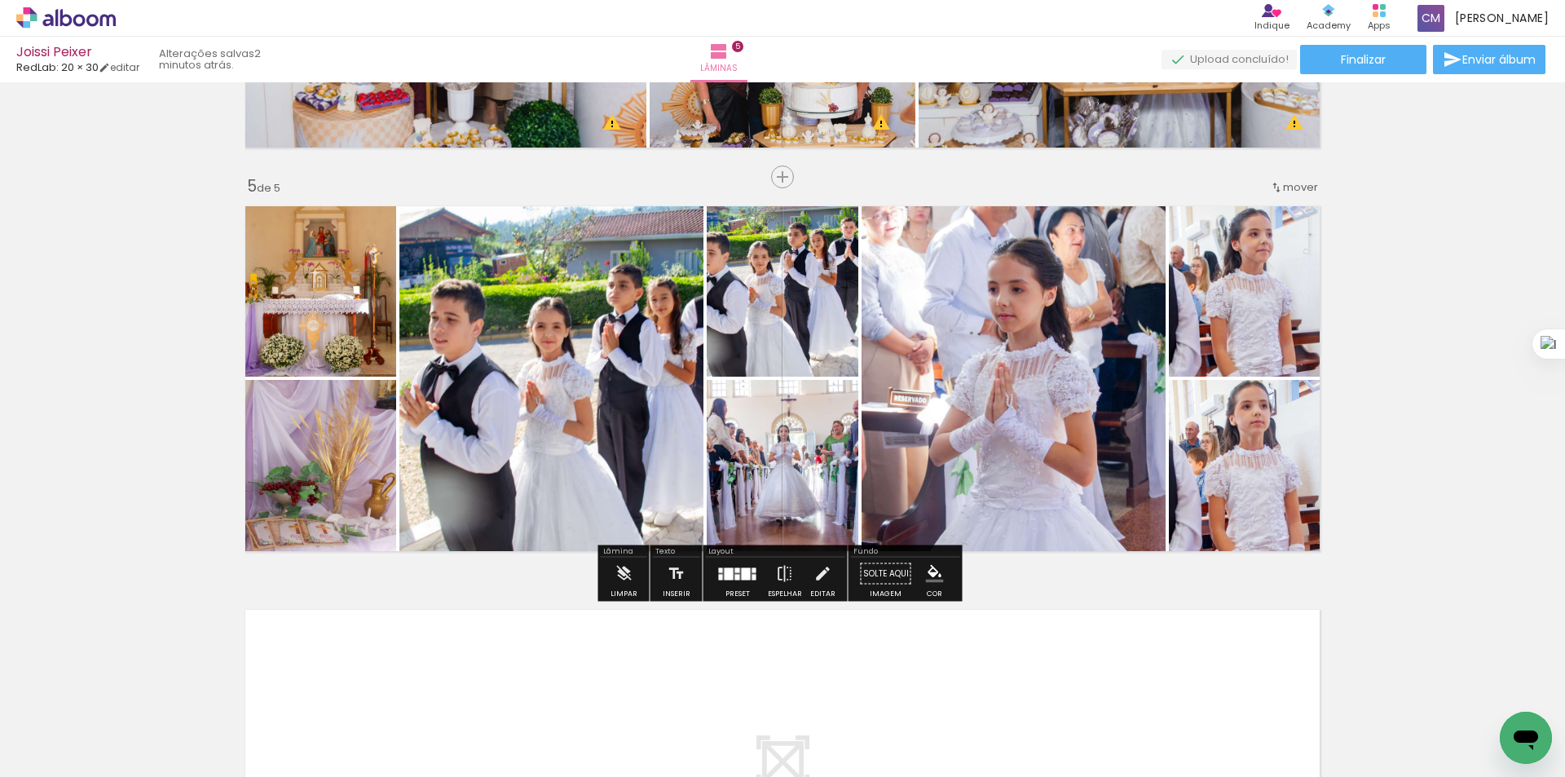
click at [1564, 320] on div at bounding box center [1564, 388] width 1 height 777
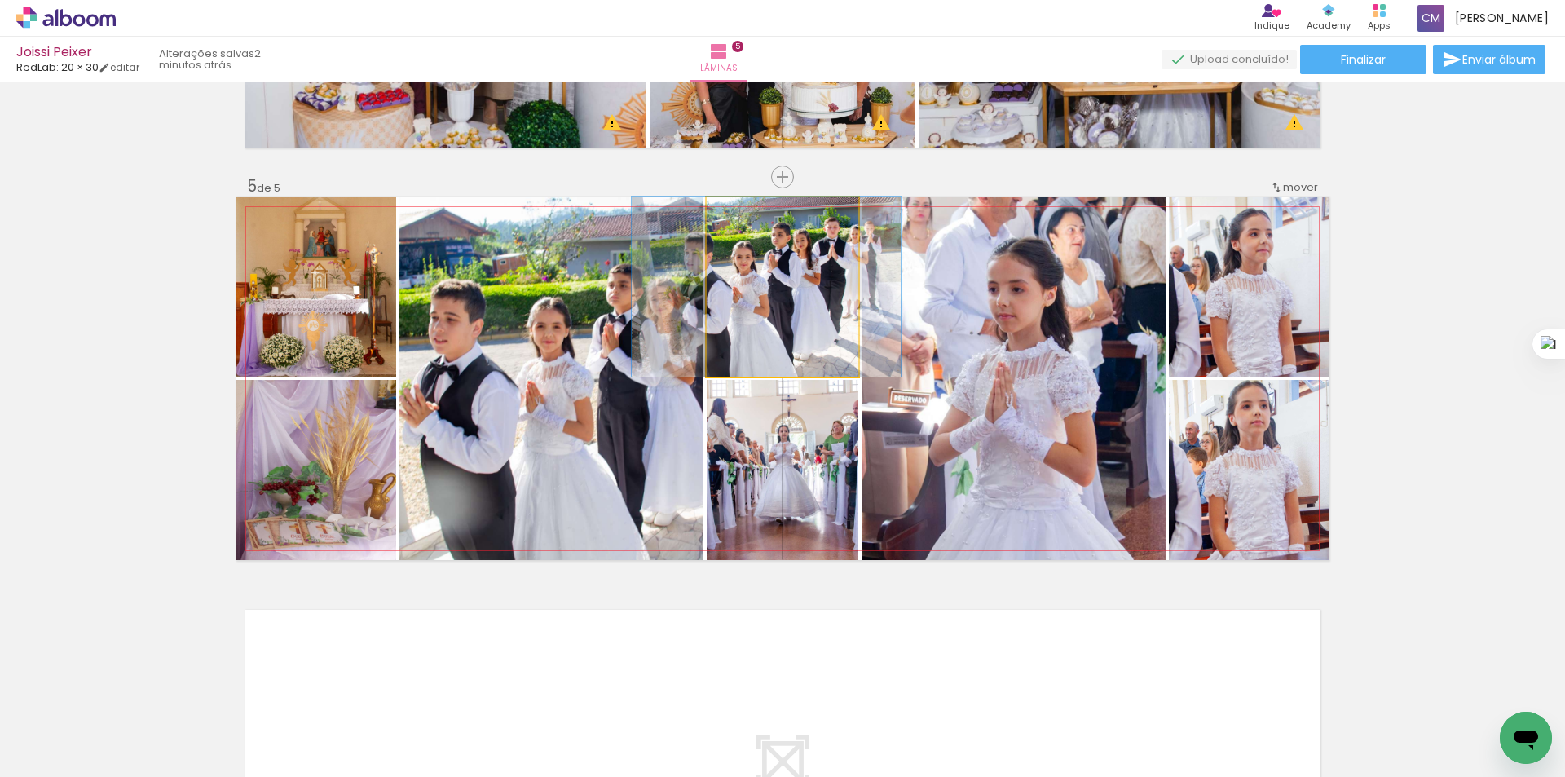
drag, startPoint x: 799, startPoint y: 299, endPoint x: 783, endPoint y: 302, distance: 16.6
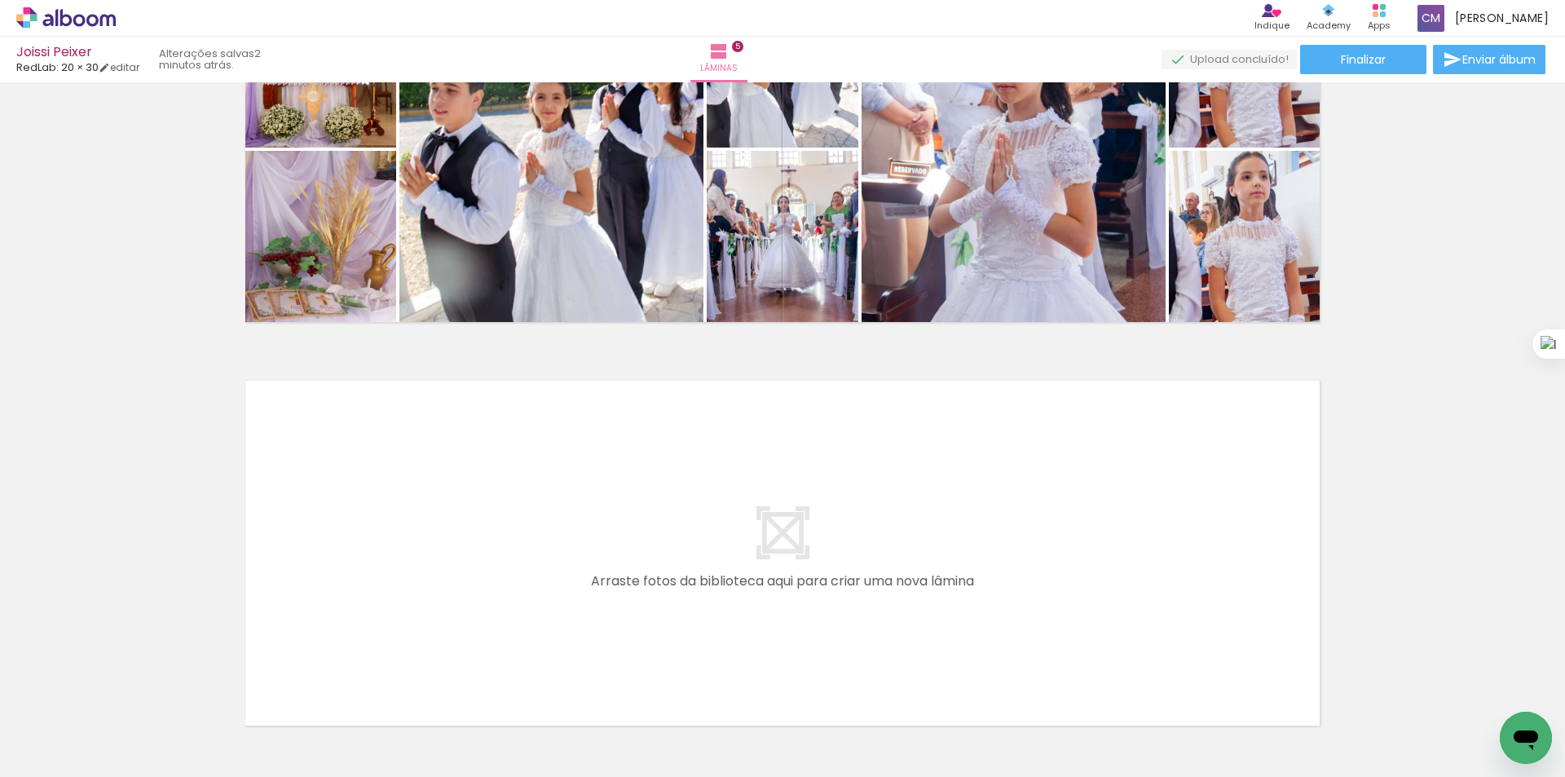
scroll to position [1892, 0]
